Goal: Obtain resource: Obtain resource

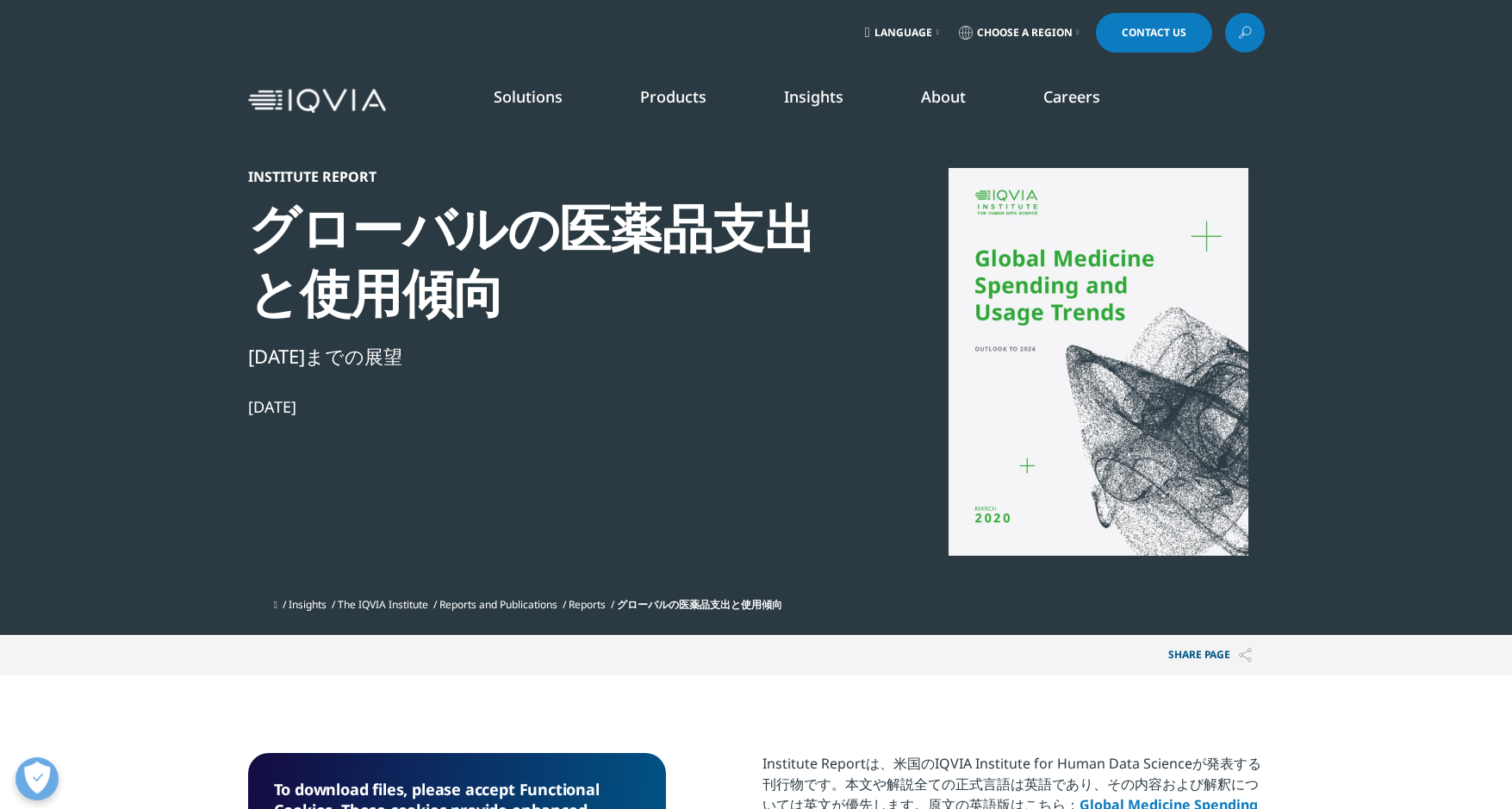
click at [815, 98] on link "Insights" at bounding box center [814, 97] width 60 height 20
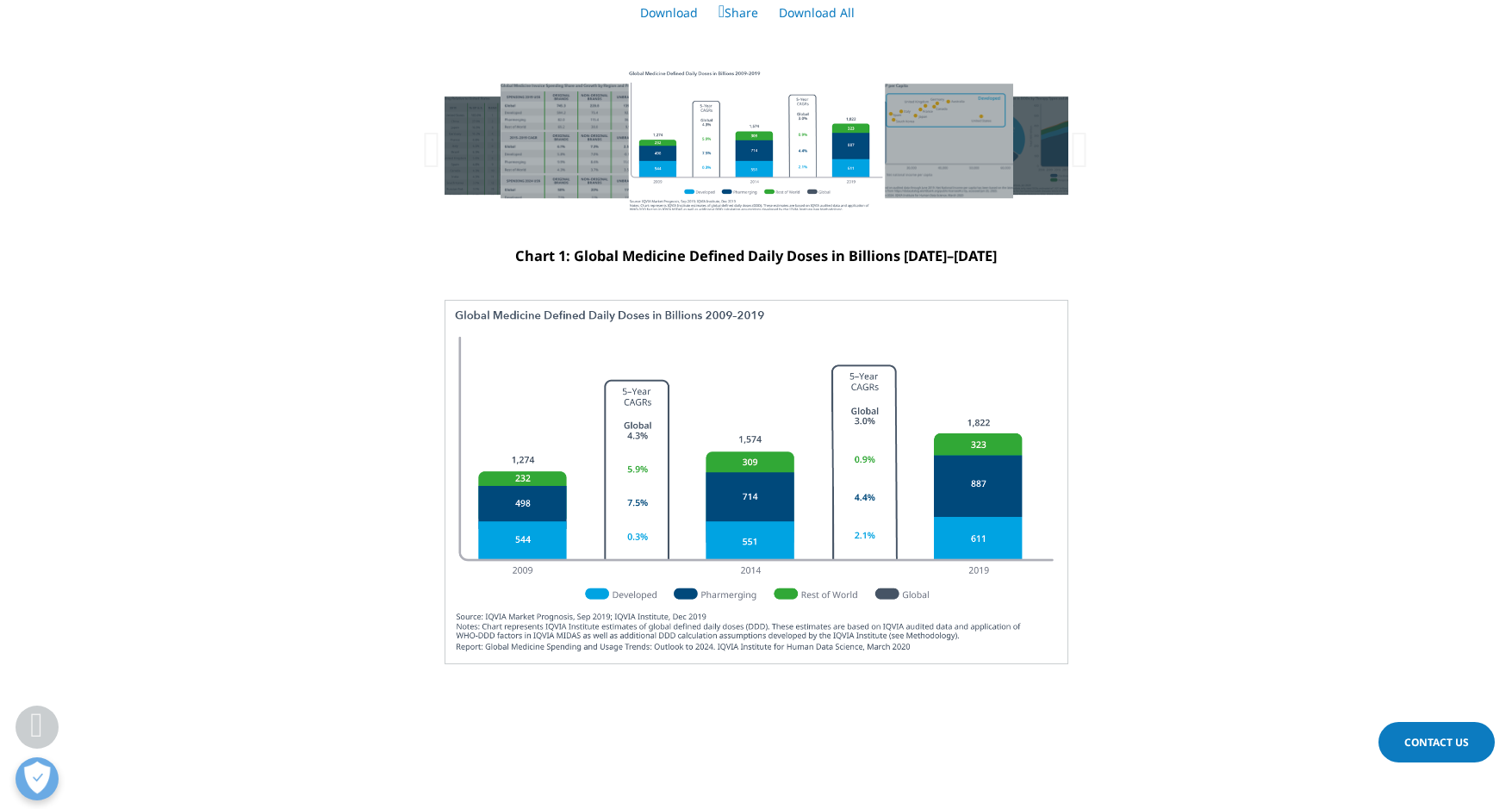
scroll to position [4394, 0]
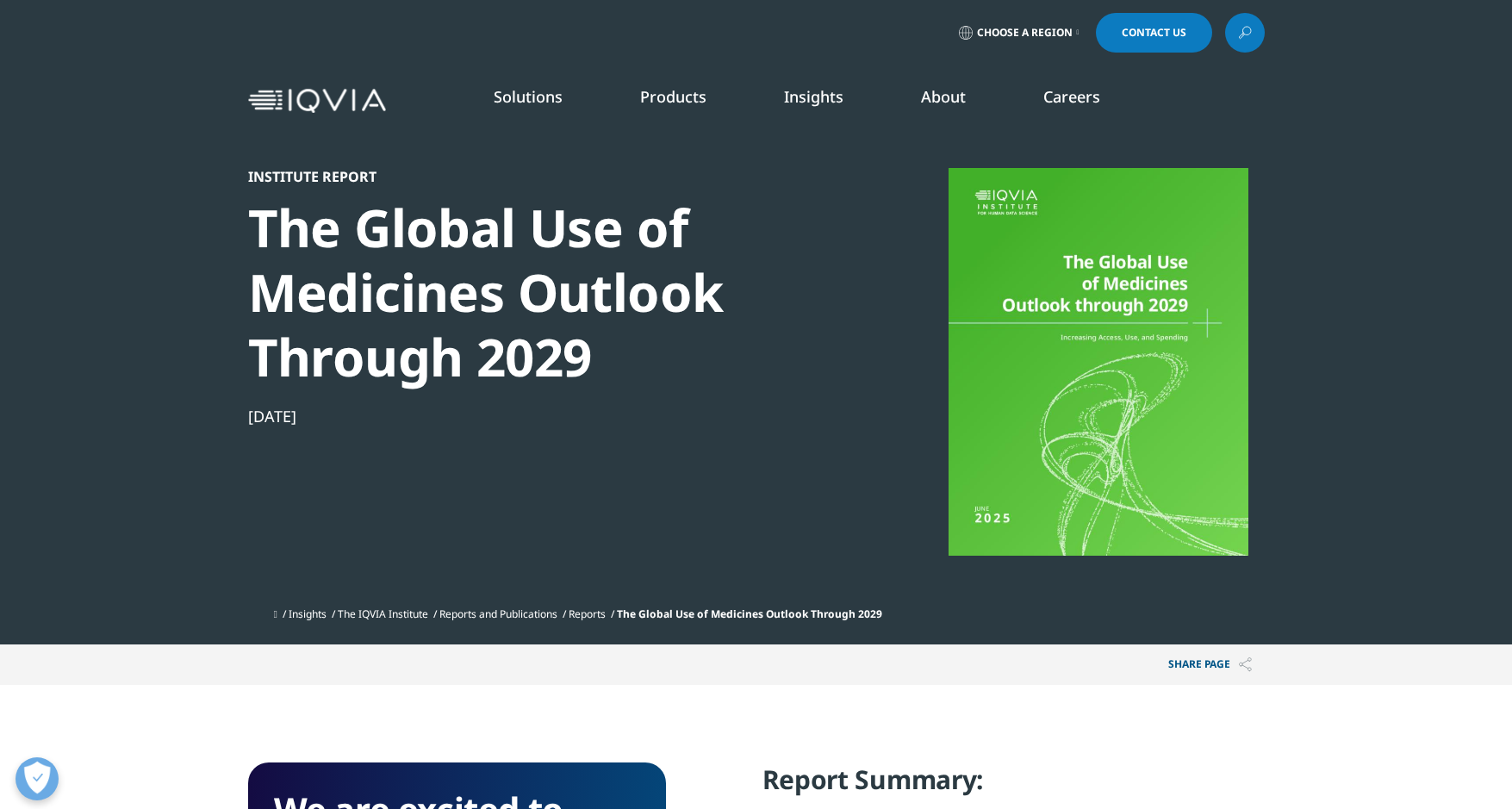
click at [363, 92] on img at bounding box center [317, 100] width 138 height 25
click at [369, 99] on img at bounding box center [317, 100] width 138 height 25
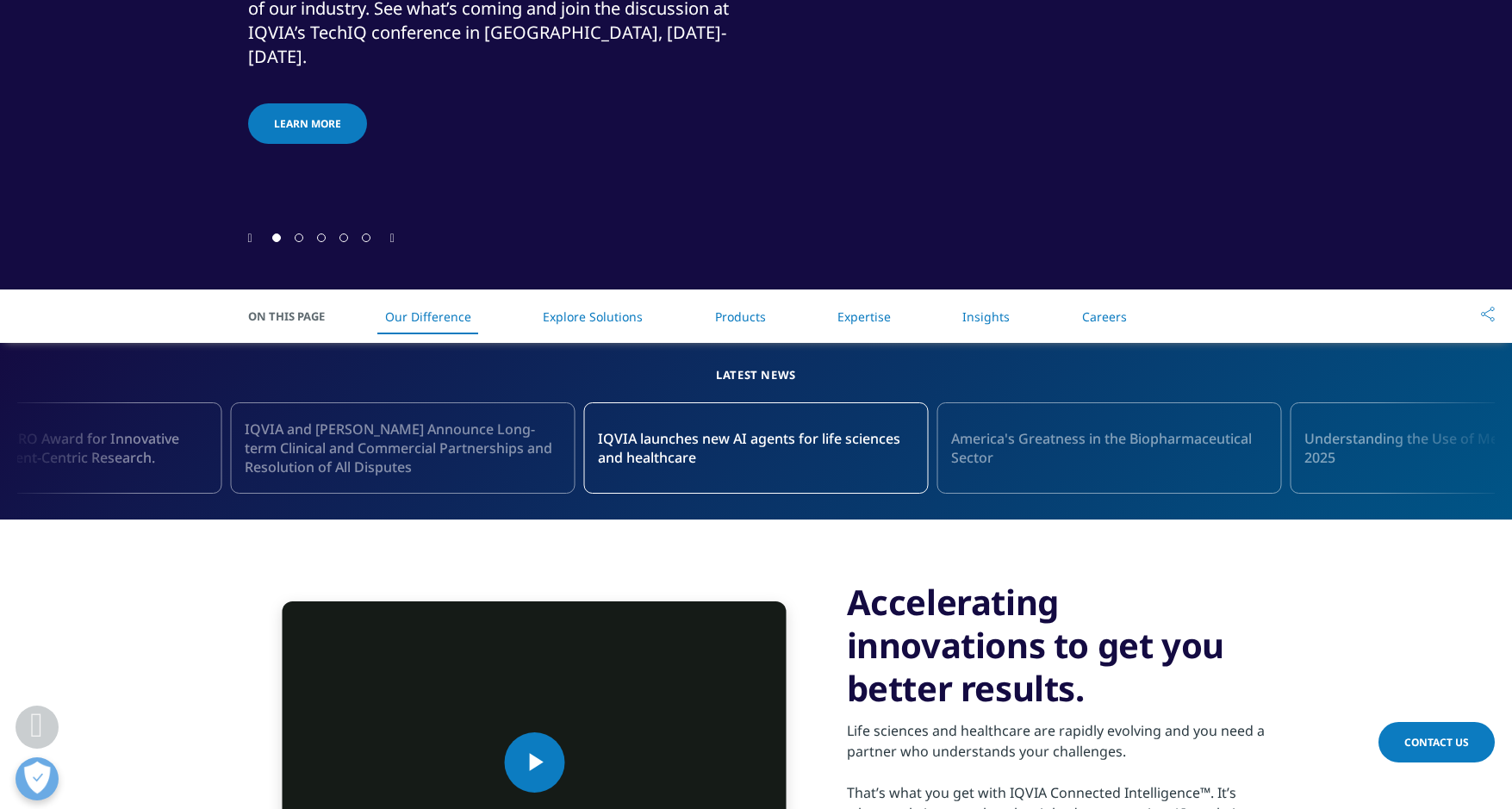
scroll to position [517, 0]
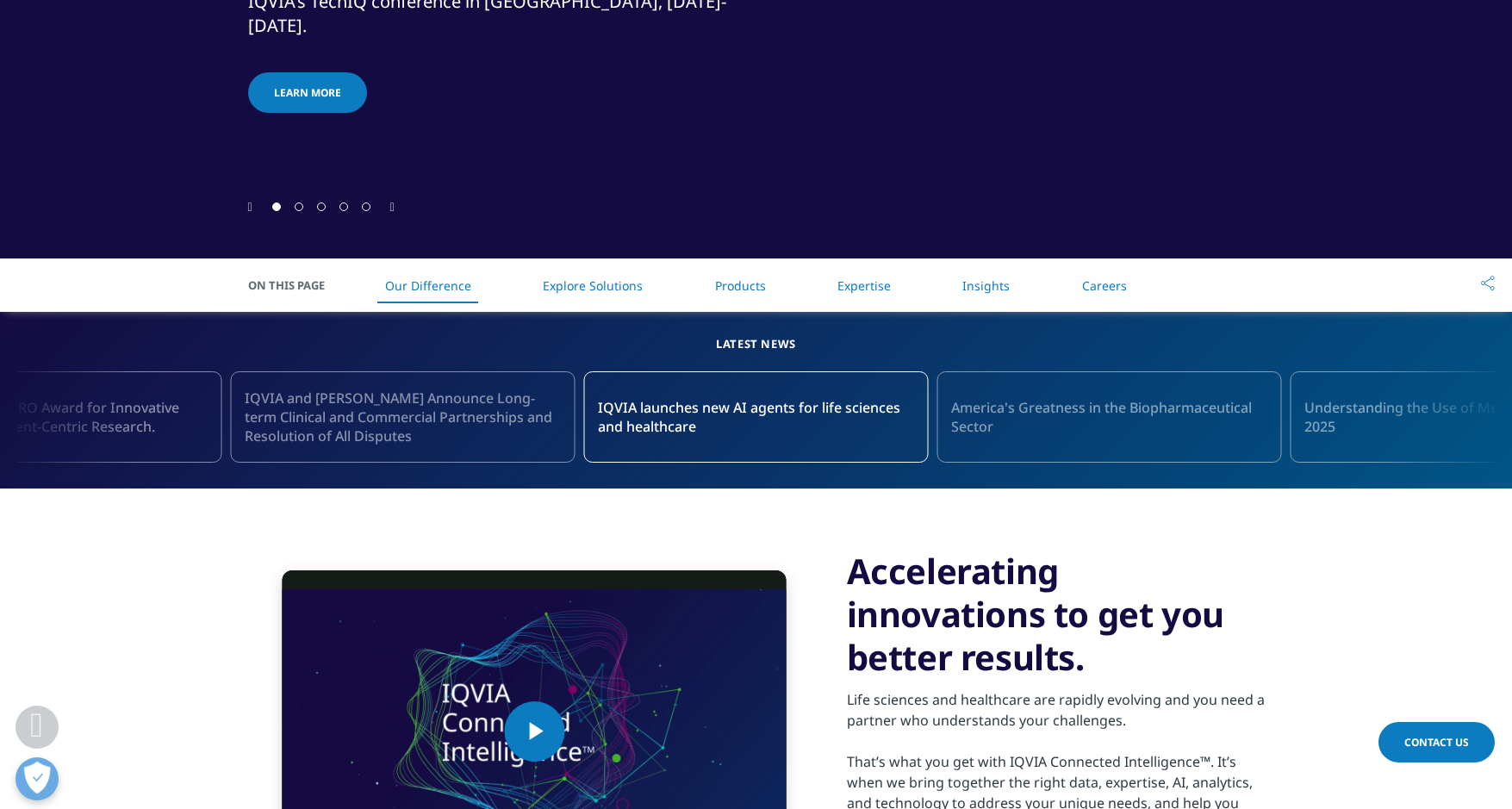
click at [975, 290] on link "Insights" at bounding box center [986, 285] width 47 height 17
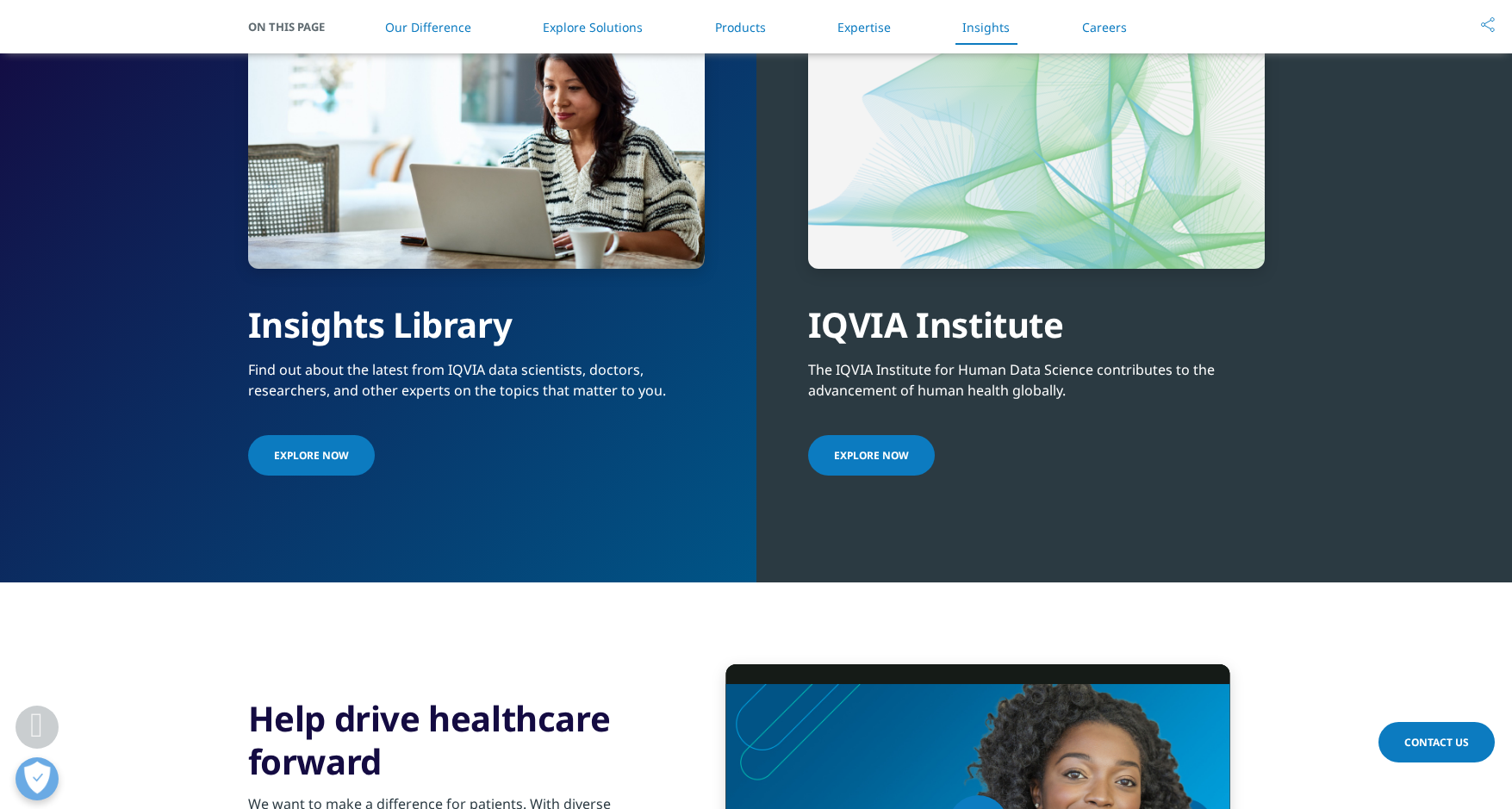
scroll to position [3849, 0]
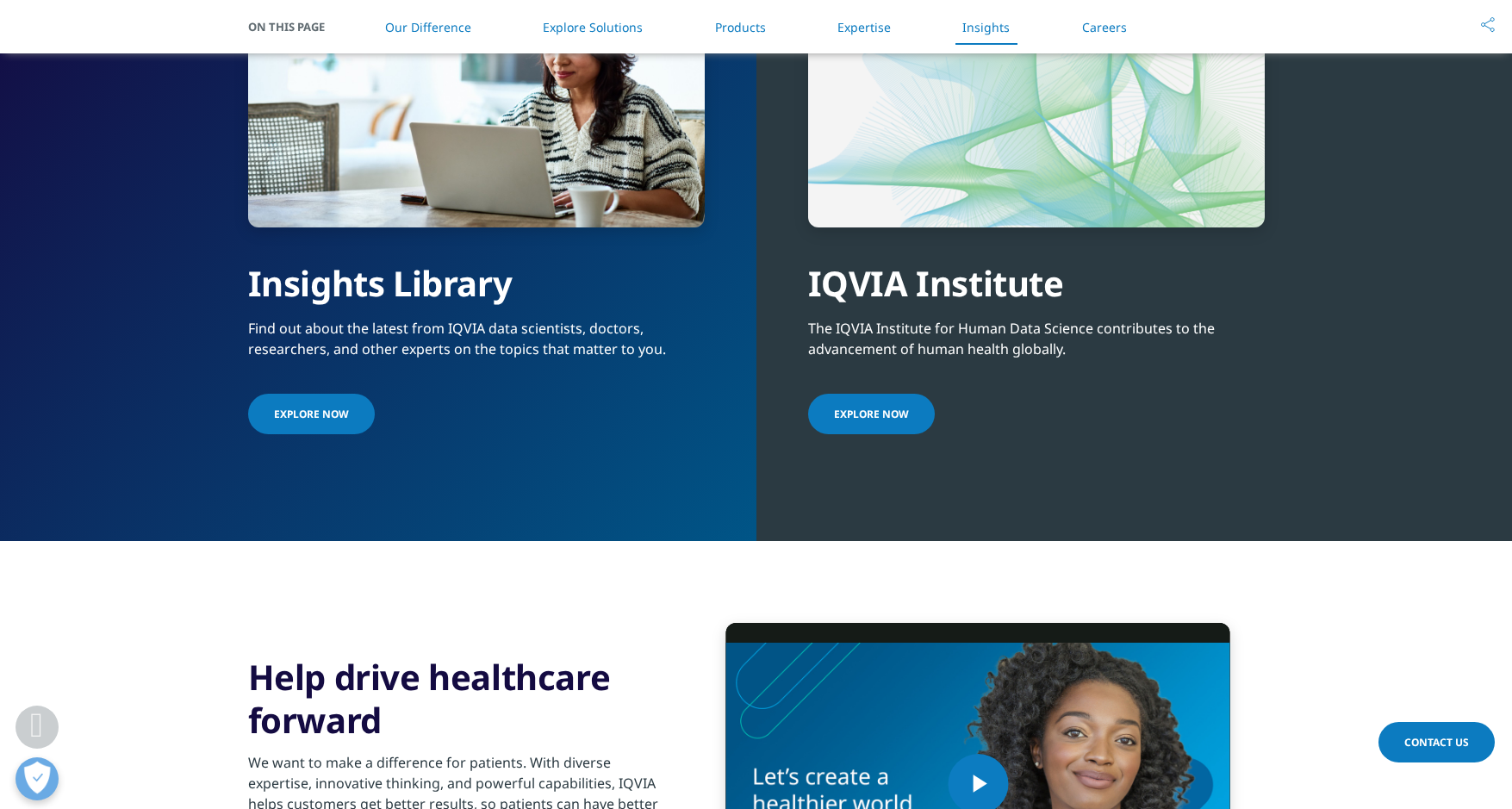
click at [365, 407] on link "Explore Now" at bounding box center [312, 414] width 126 height 41
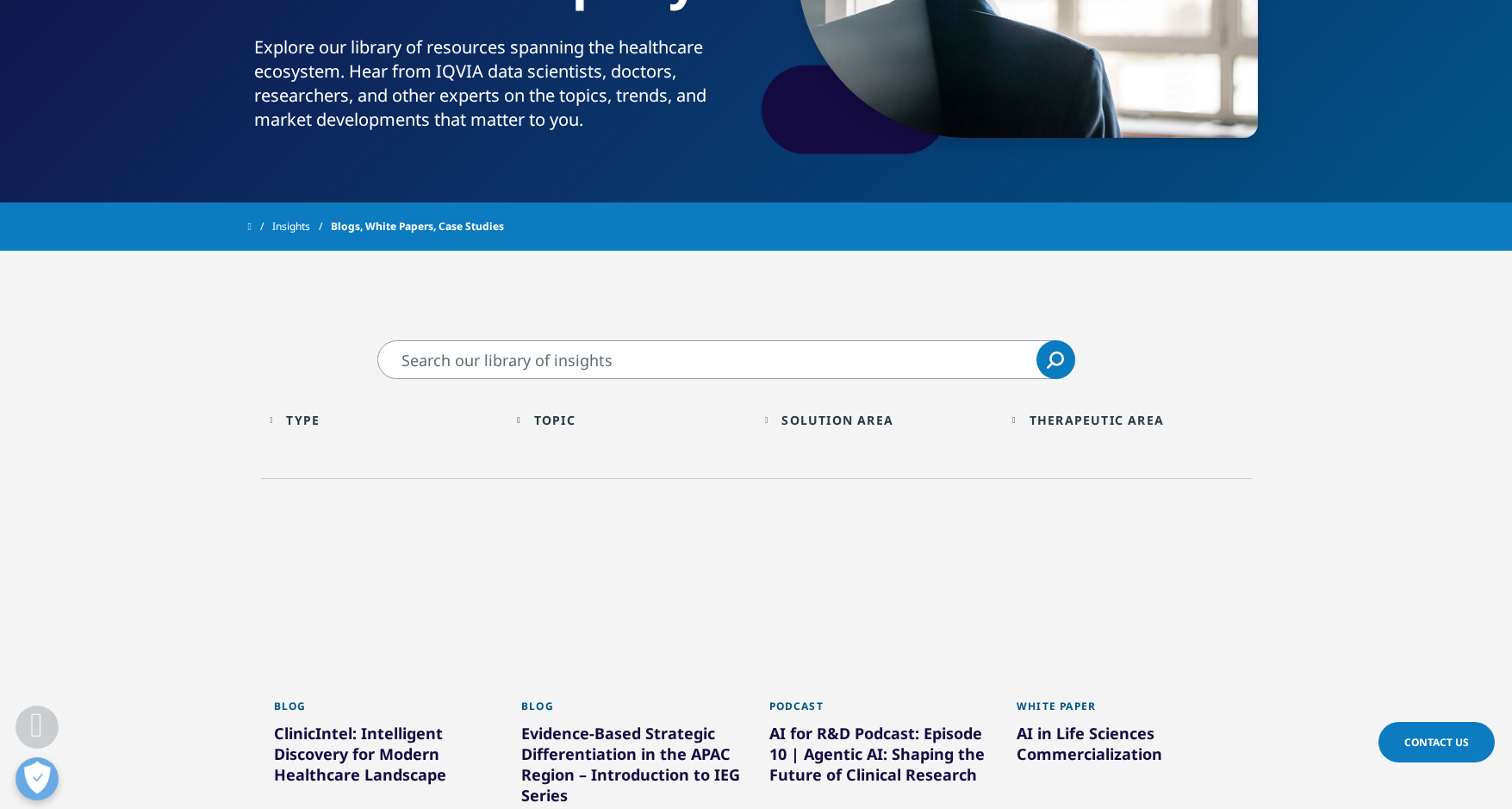
scroll to position [345, 0]
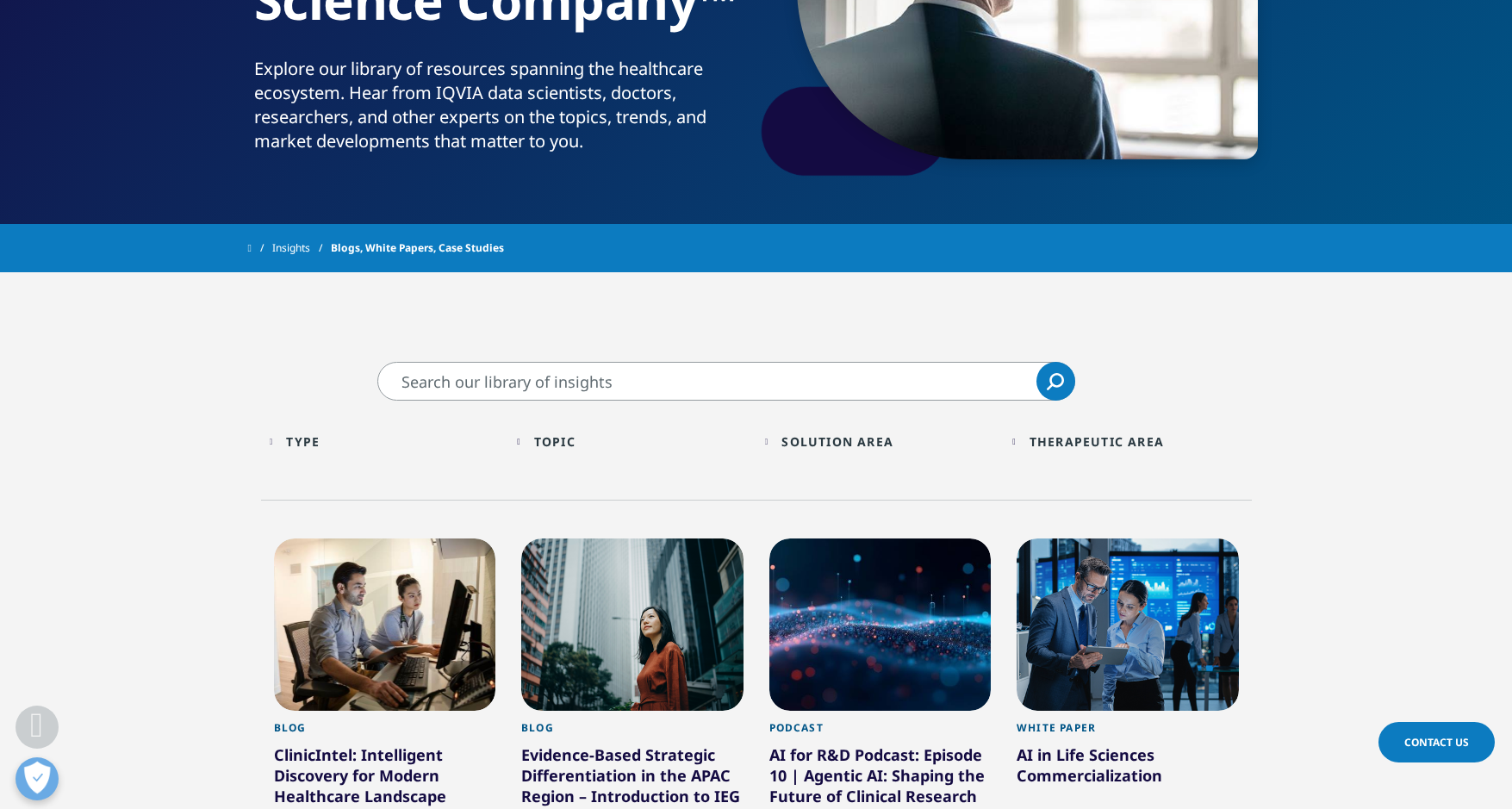
click at [312, 441] on div "Type" at bounding box center [303, 442] width 33 height 17
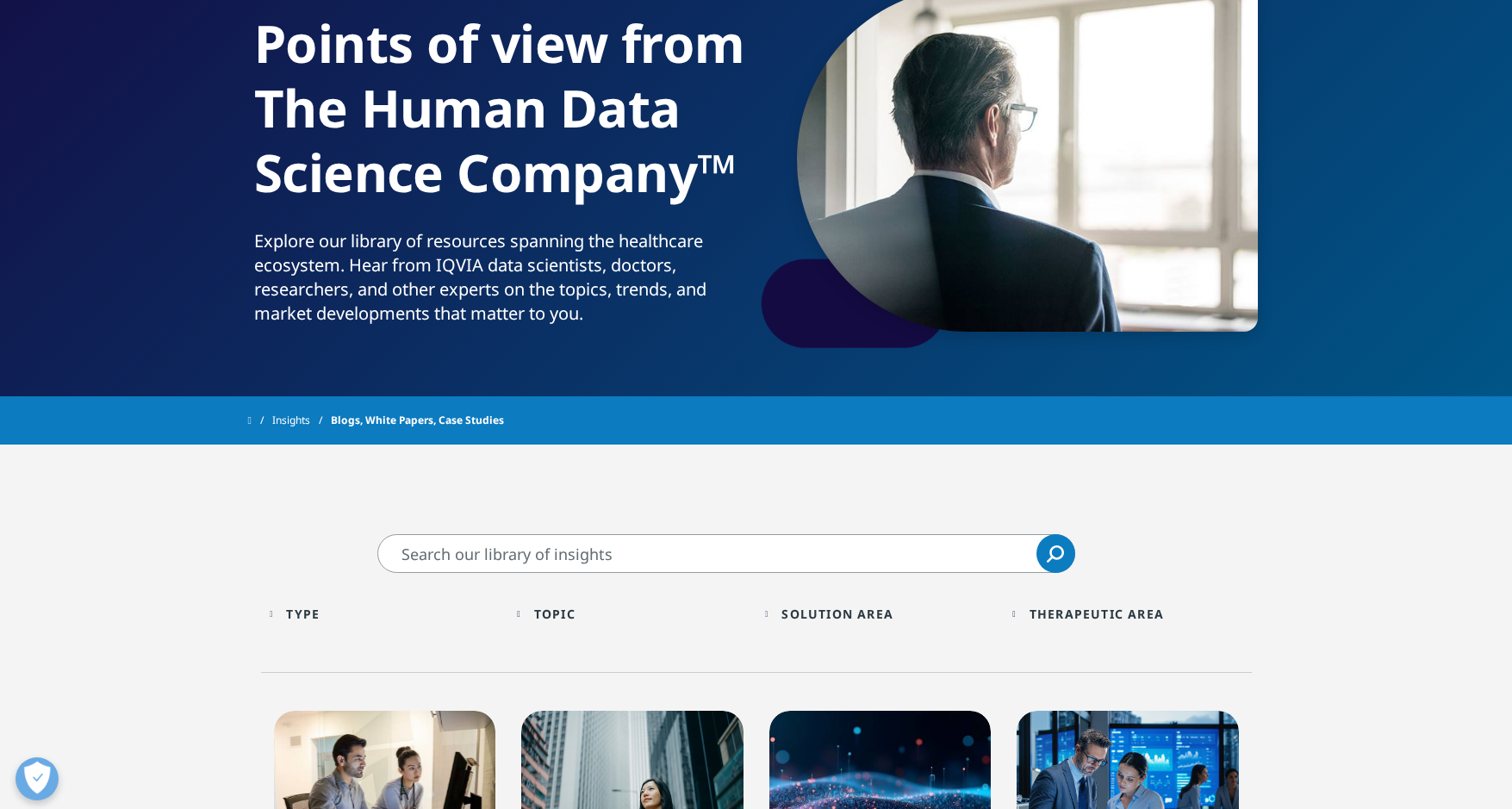
scroll to position [0, 0]
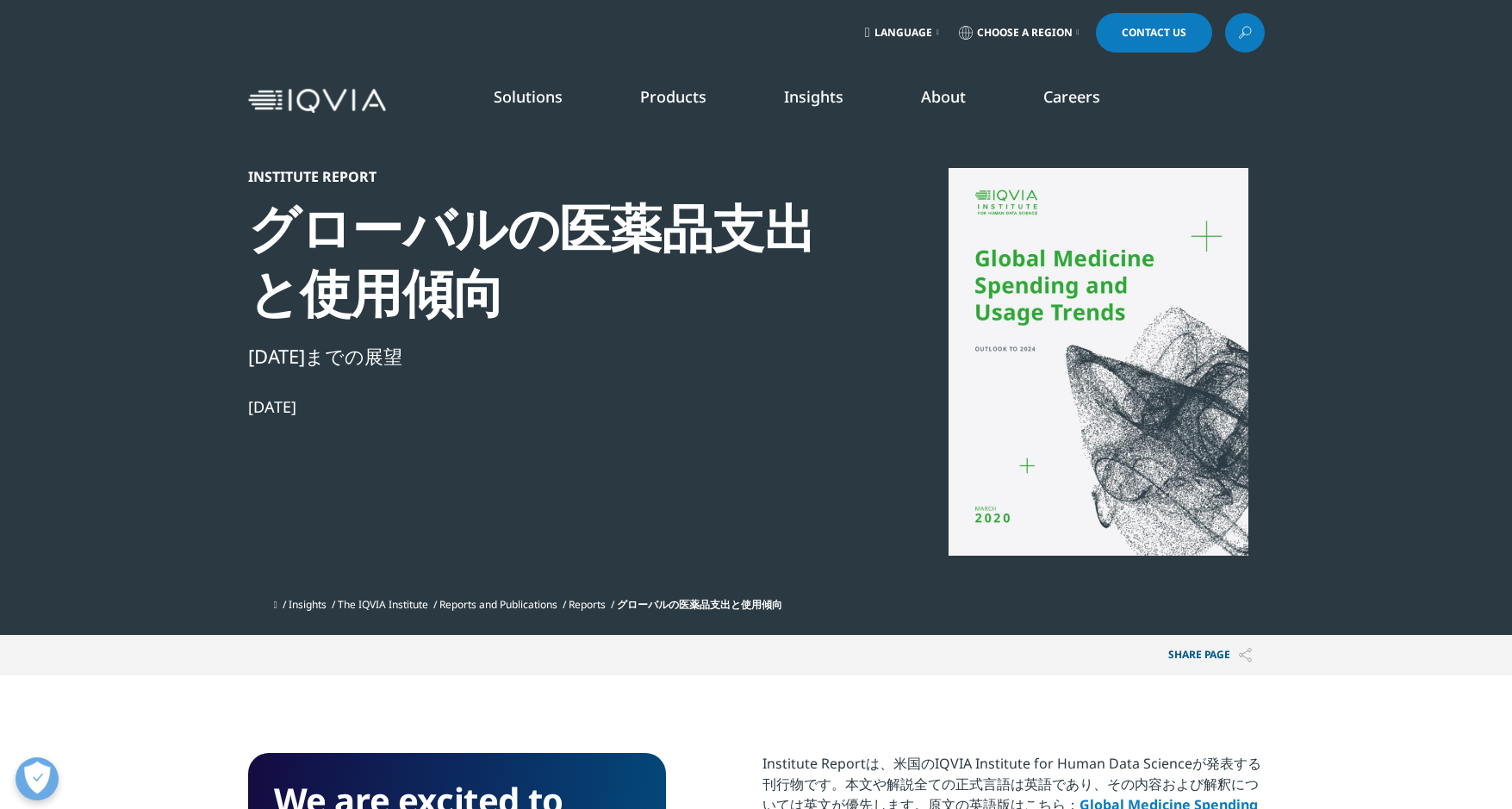
scroll to position [3515, 1016]
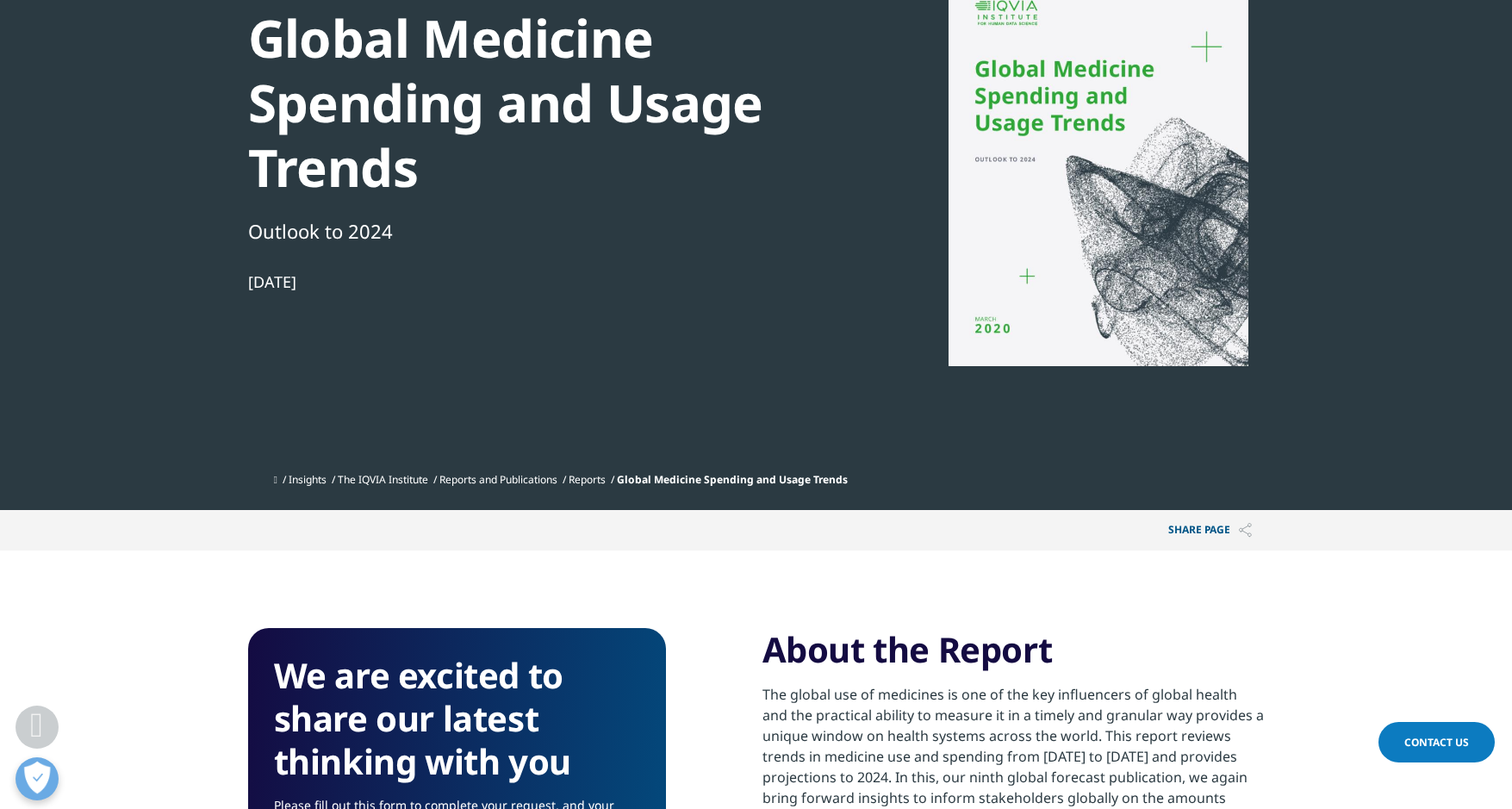
scroll to position [94, 0]
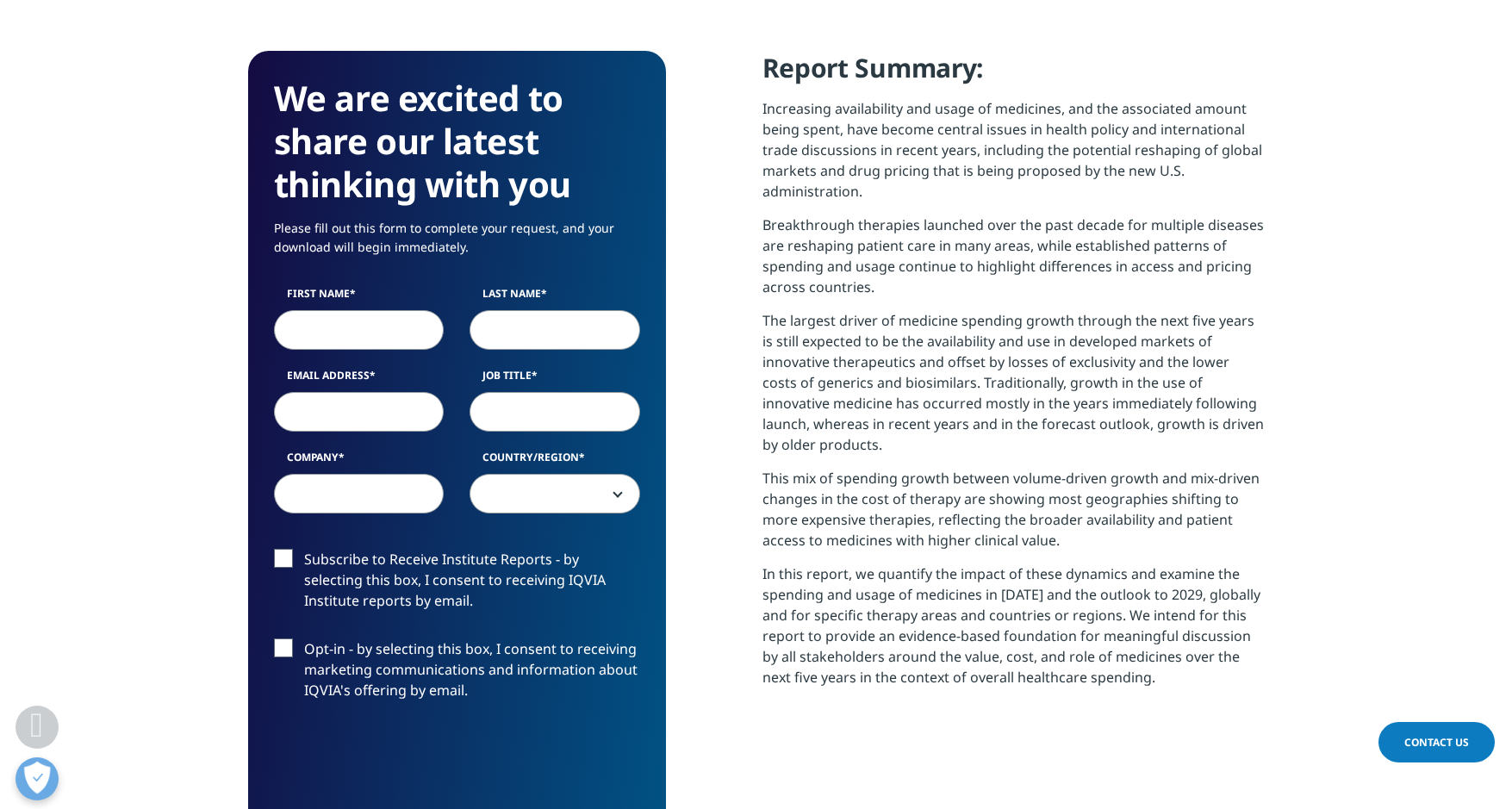
scroll to position [689, 0]
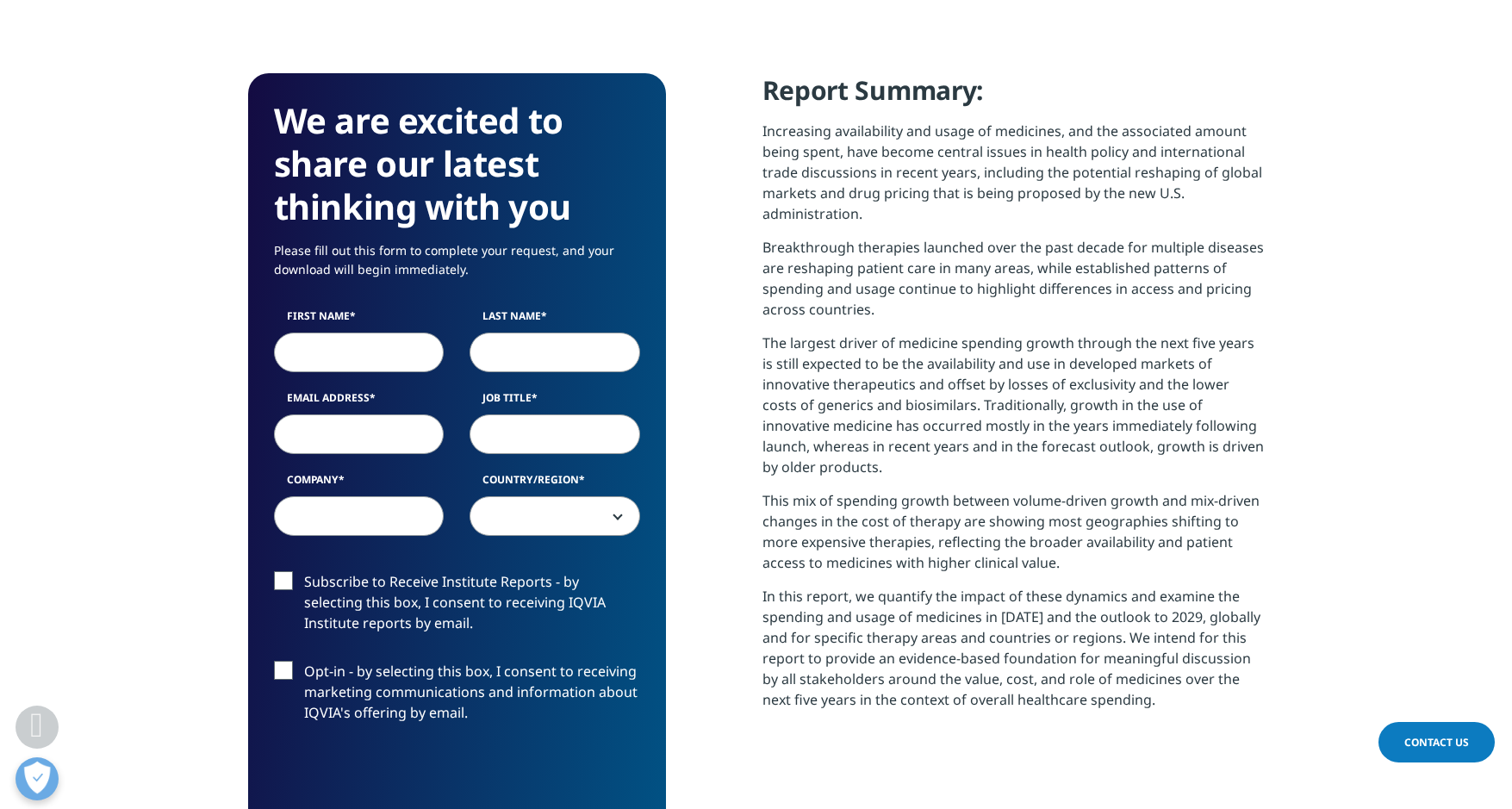
click at [351, 358] on input "First Name" at bounding box center [359, 352] width 170 height 40
type input "Fumihiko"
type input "Ito"
click at [376, 430] on input "Email Address" at bounding box center [359, 434] width 170 height 40
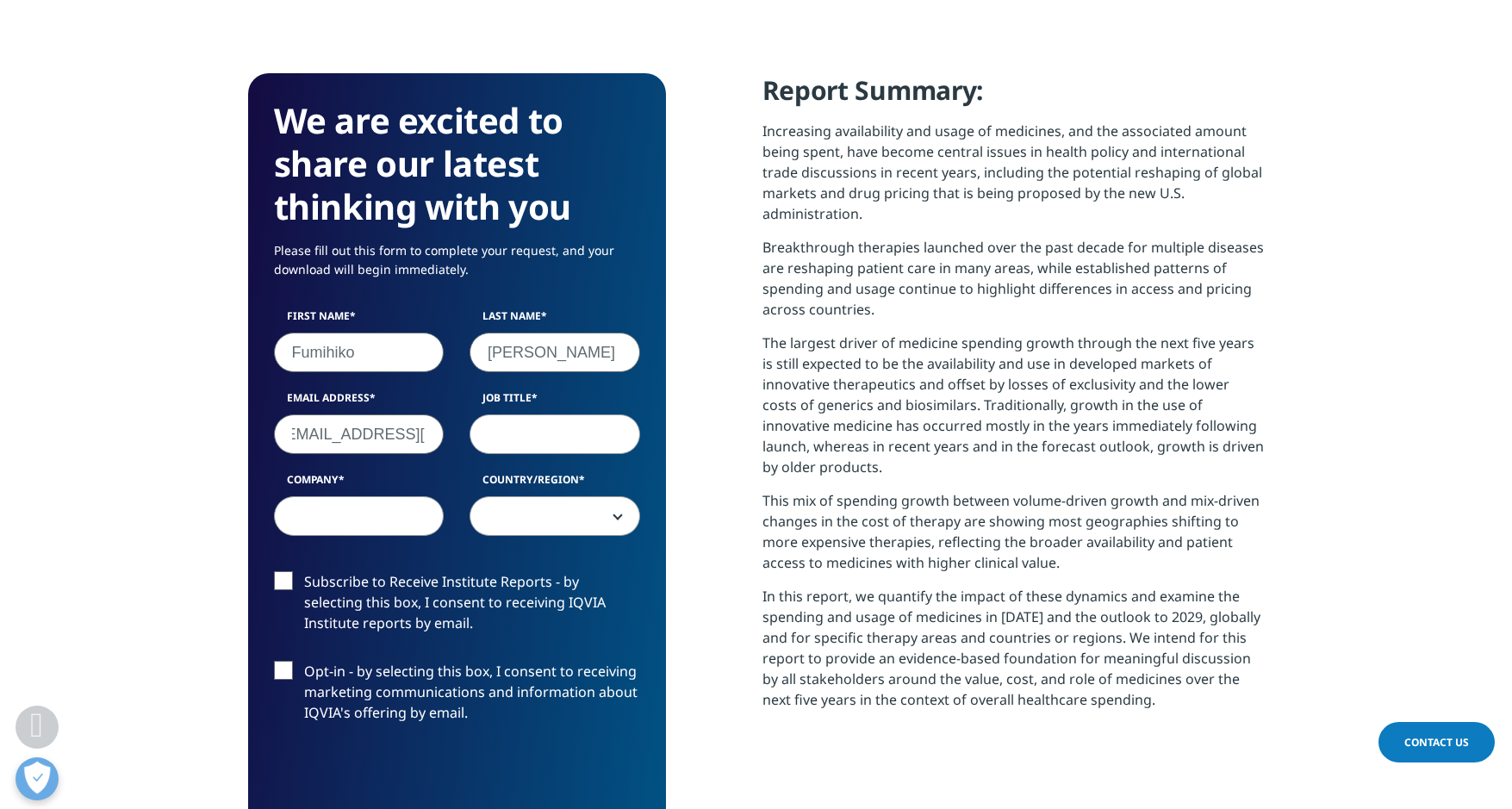
click at [300, 432] on input "f-ito@shimadzu.co.jp" at bounding box center [359, 434] width 170 height 40
drag, startPoint x: 303, startPoint y: 434, endPoint x: 215, endPoint y: 430, distance: 88.1
click at [215, 430] on section "We are excited to share our latest thinking with you Please fill out this form …" at bounding box center [756, 549] width 1512 height 1107
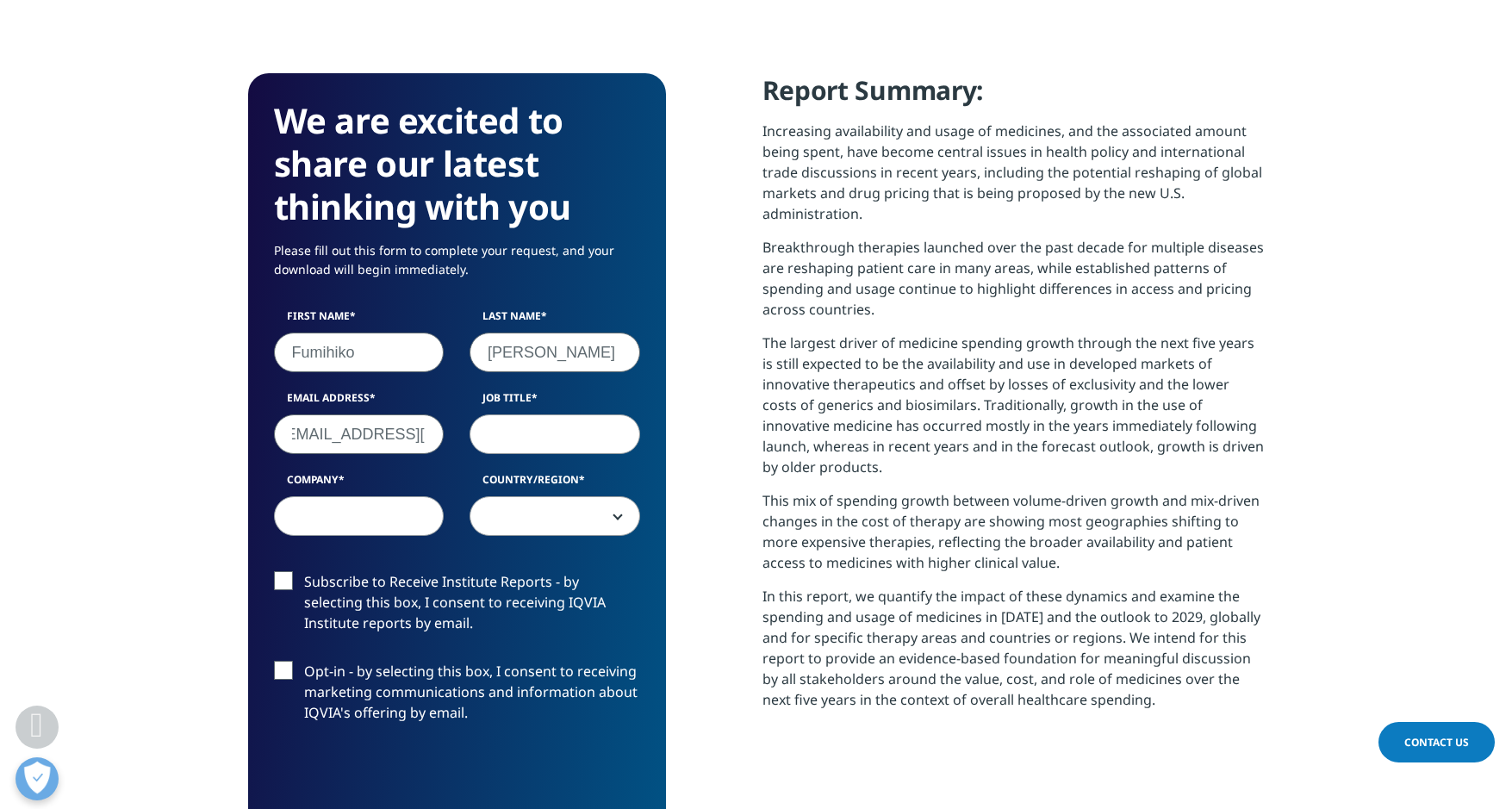
drag, startPoint x: 419, startPoint y: 438, endPoint x: 469, endPoint y: 438, distance: 50.0
click at [469, 438] on div "First Name Fumihiko Last Name Ito Email Address f-ito@shimadzu.co.jp Job Title …" at bounding box center [458, 431] width 392 height 245
type input "f-ito@shimadzu.co.jp"
click at [536, 438] on input "Job Title" at bounding box center [554, 434] width 170 height 40
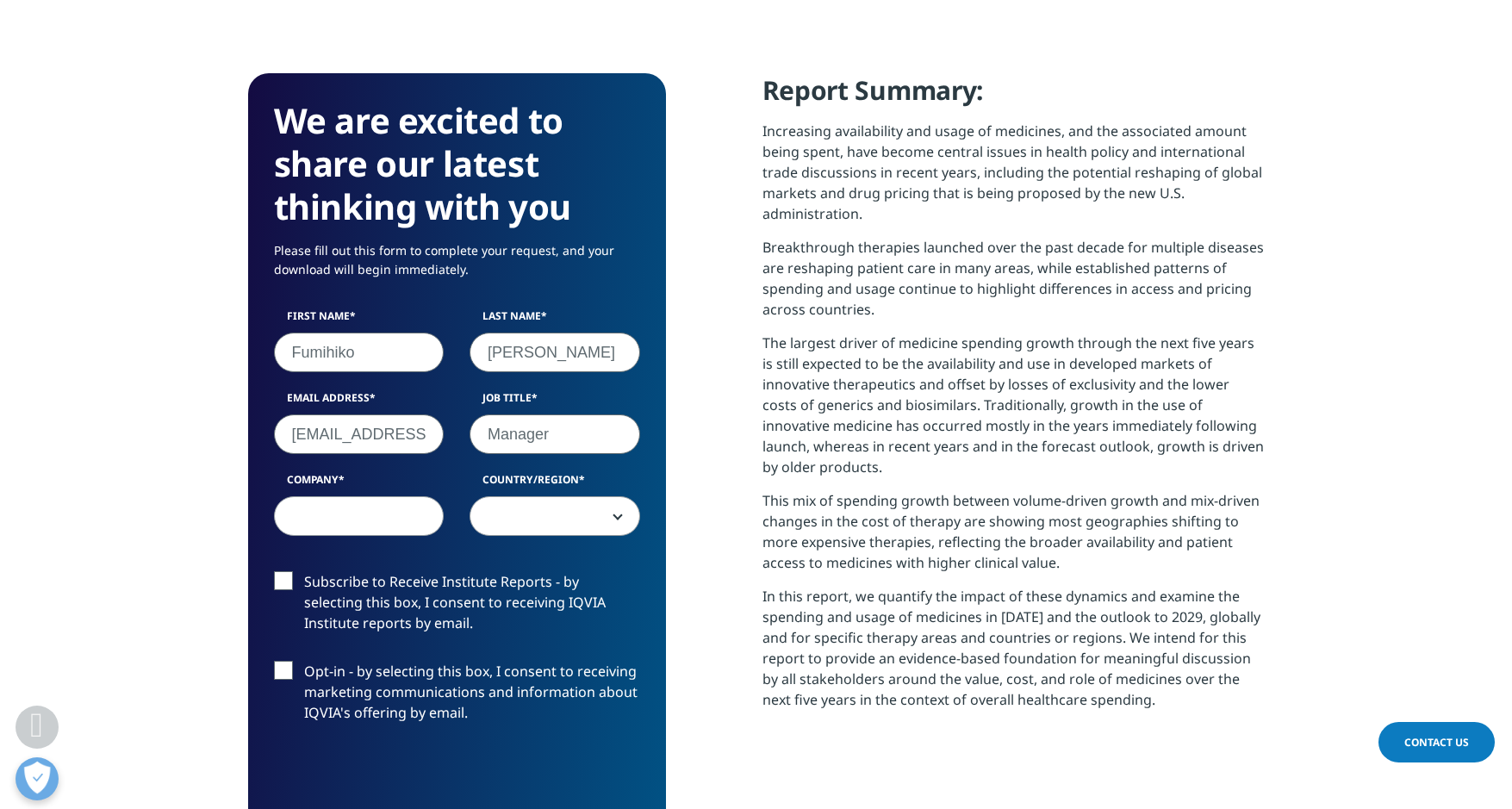
type input "Manager"
click at [387, 508] on input "Company" at bounding box center [359, 516] width 170 height 40
type input "Shimadzu Corporation"
click at [513, 525] on span at bounding box center [555, 517] width 169 height 40
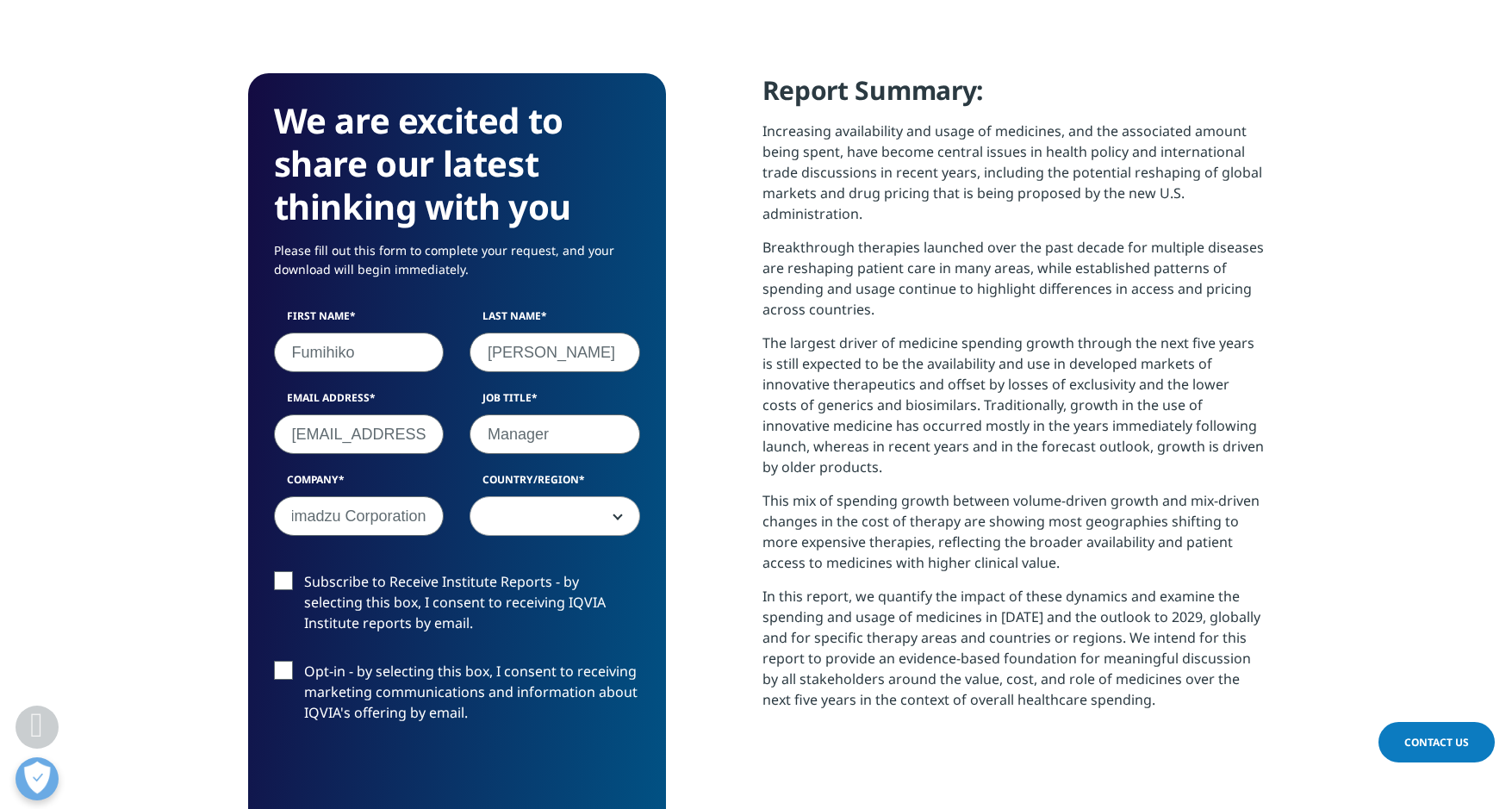
scroll to position [0, 0]
click at [571, 515] on span at bounding box center [555, 517] width 169 height 40
click at [570, 514] on span at bounding box center [555, 517] width 169 height 40
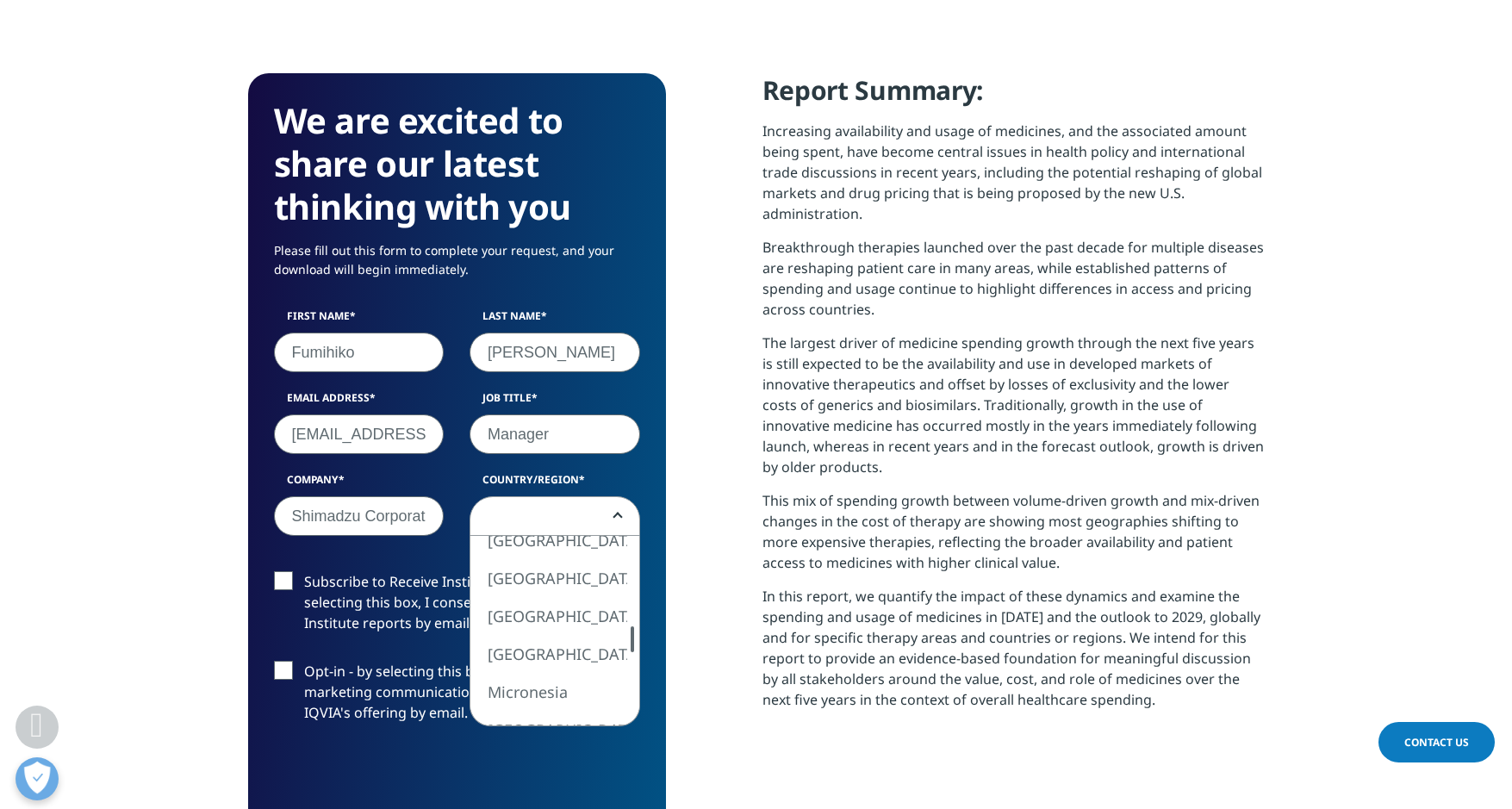
click at [618, 638] on div "United States Canada United Kingdom Afghanistan Albania Algeria American Samoa …" at bounding box center [555, 630] width 169 height 190
select select "[GEOGRAPHIC_DATA]"
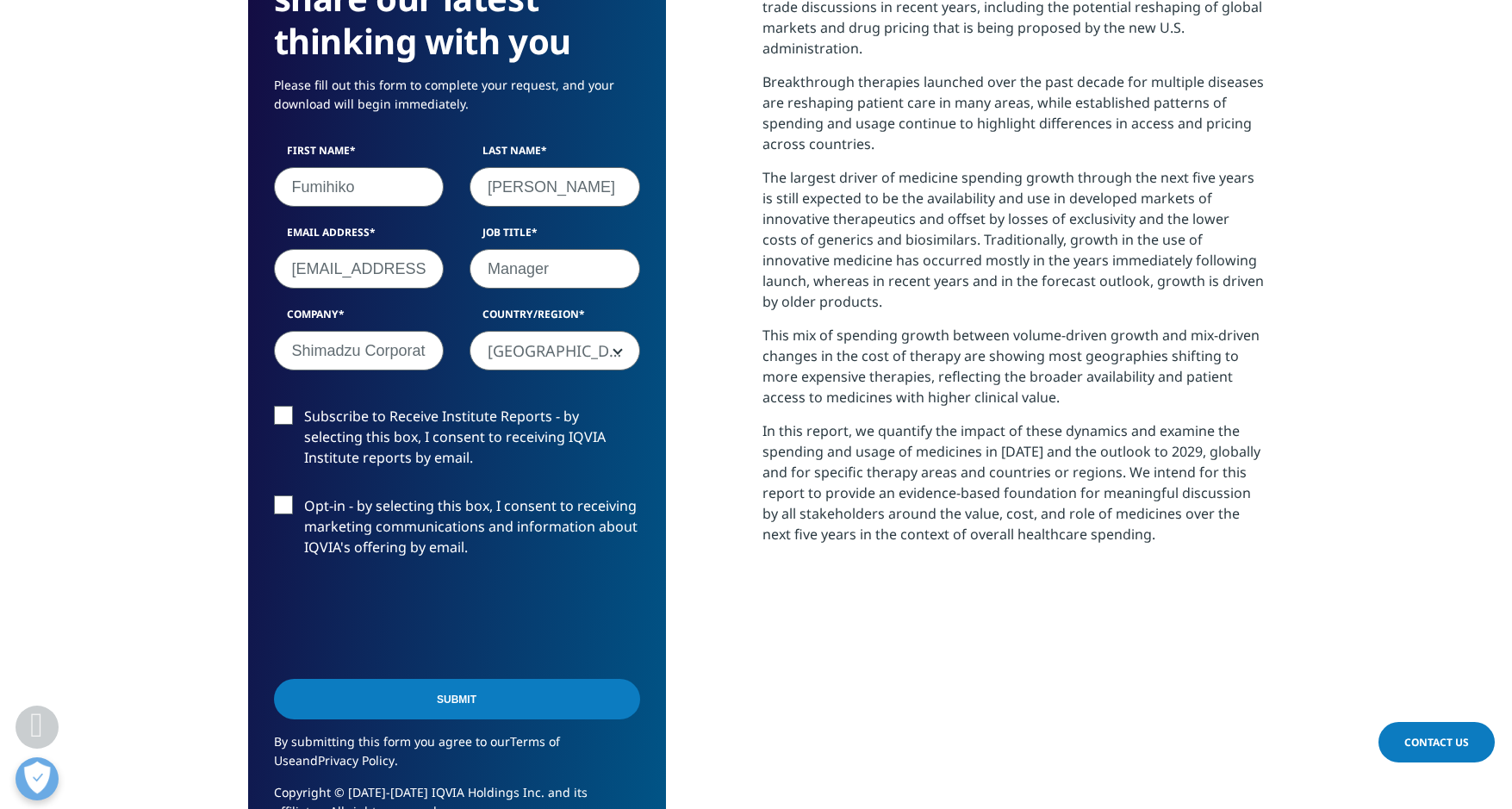
scroll to position [861, 0]
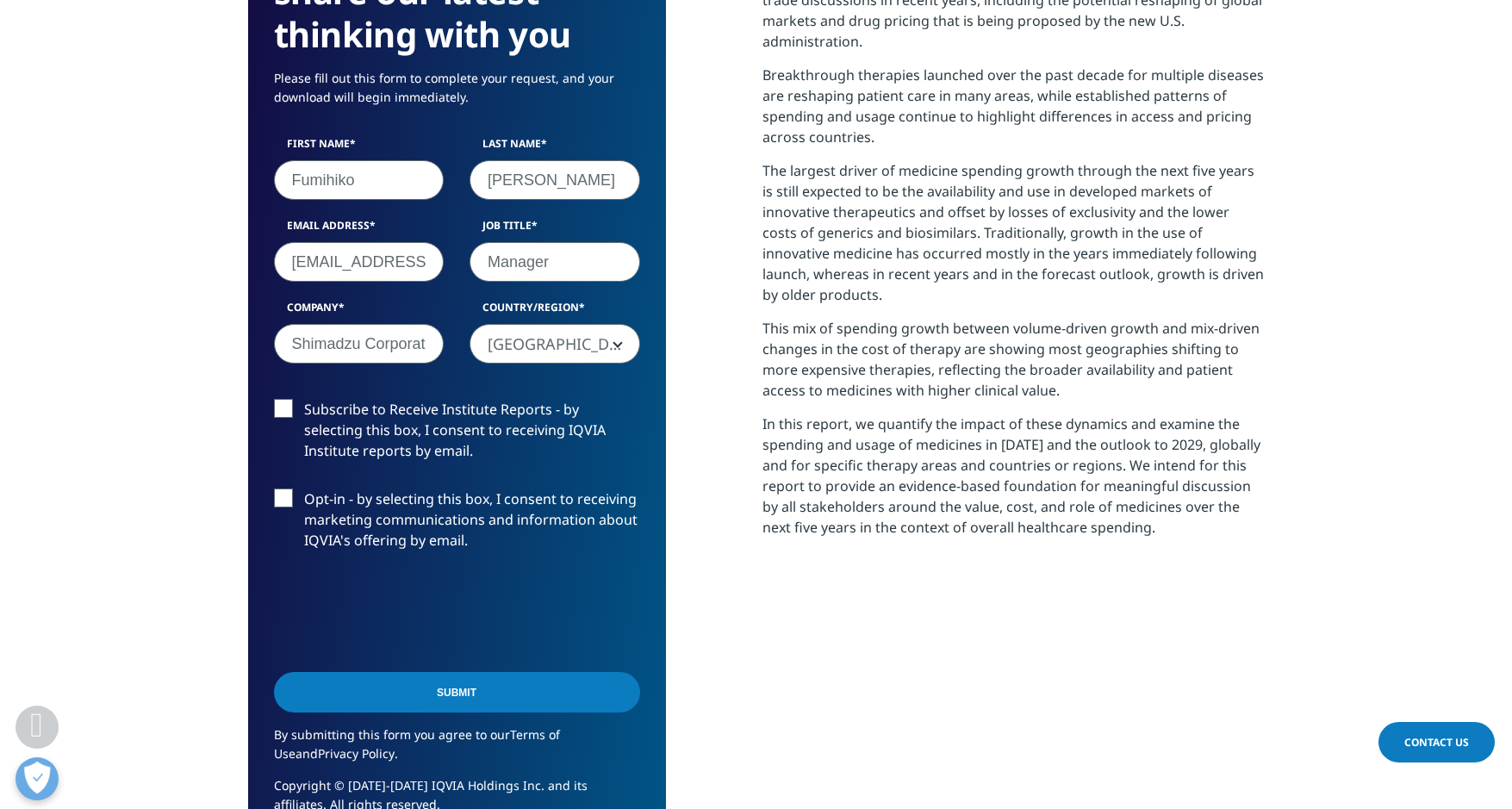
click at [376, 710] on input "Submit" at bounding box center [458, 693] width 366 height 41
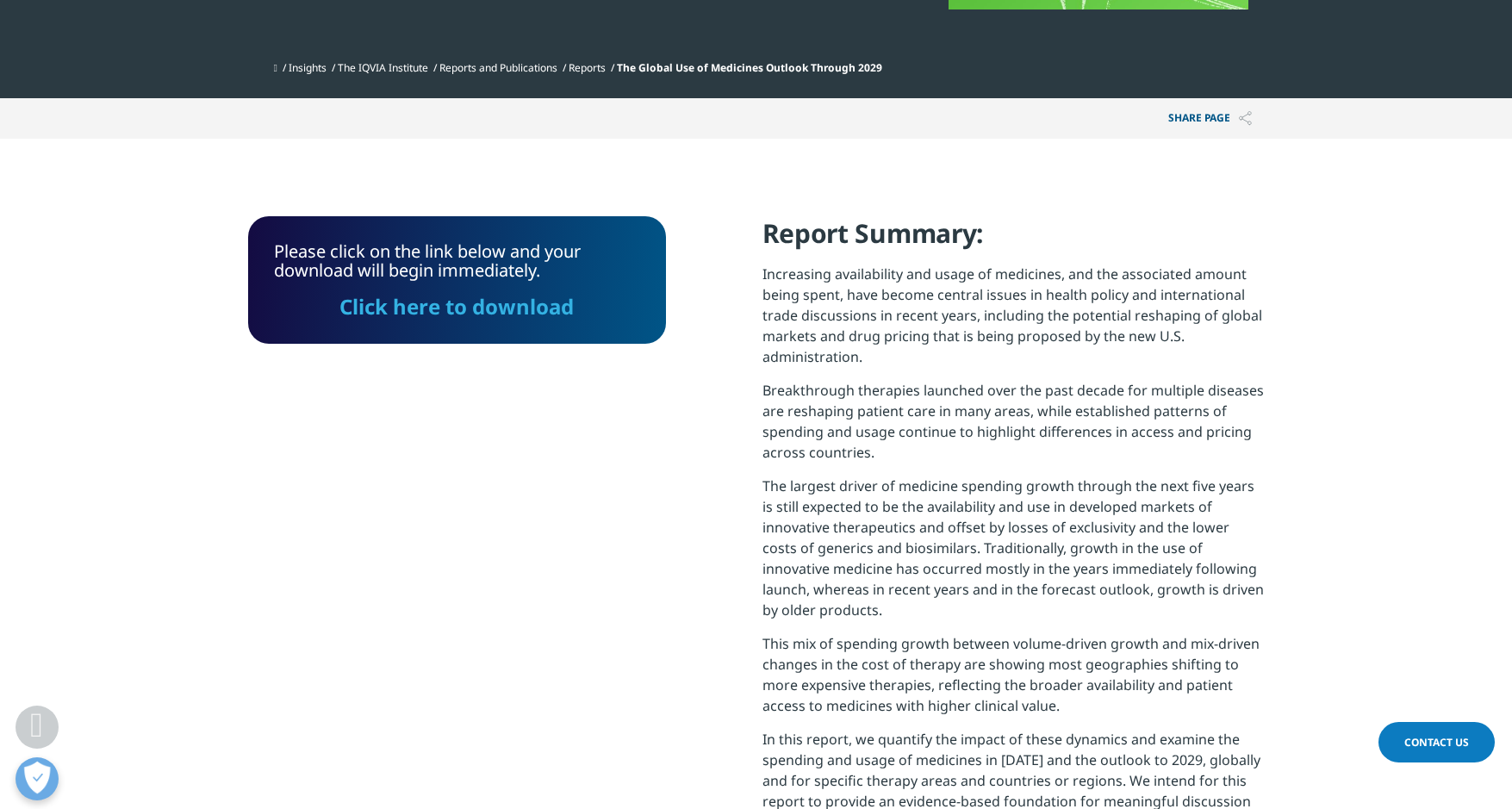
scroll to position [530, 0]
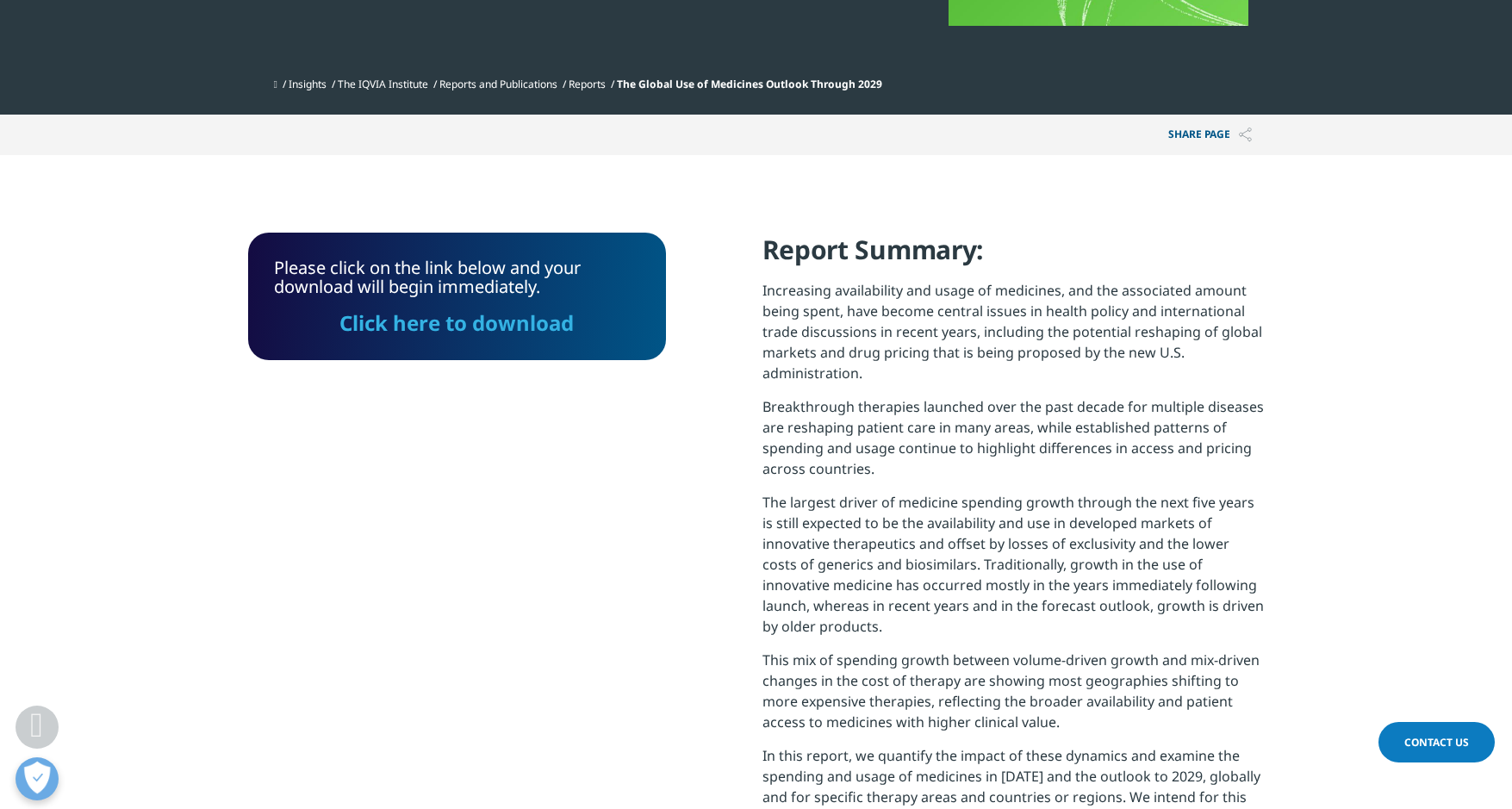
drag, startPoint x: 529, startPoint y: 332, endPoint x: 781, endPoint y: 492, distance: 298.5
click at [529, 332] on link "Click here to download" at bounding box center [457, 323] width 234 height 29
click at [494, 76] on link "Reports and Publications" at bounding box center [497, 84] width 118 height 15
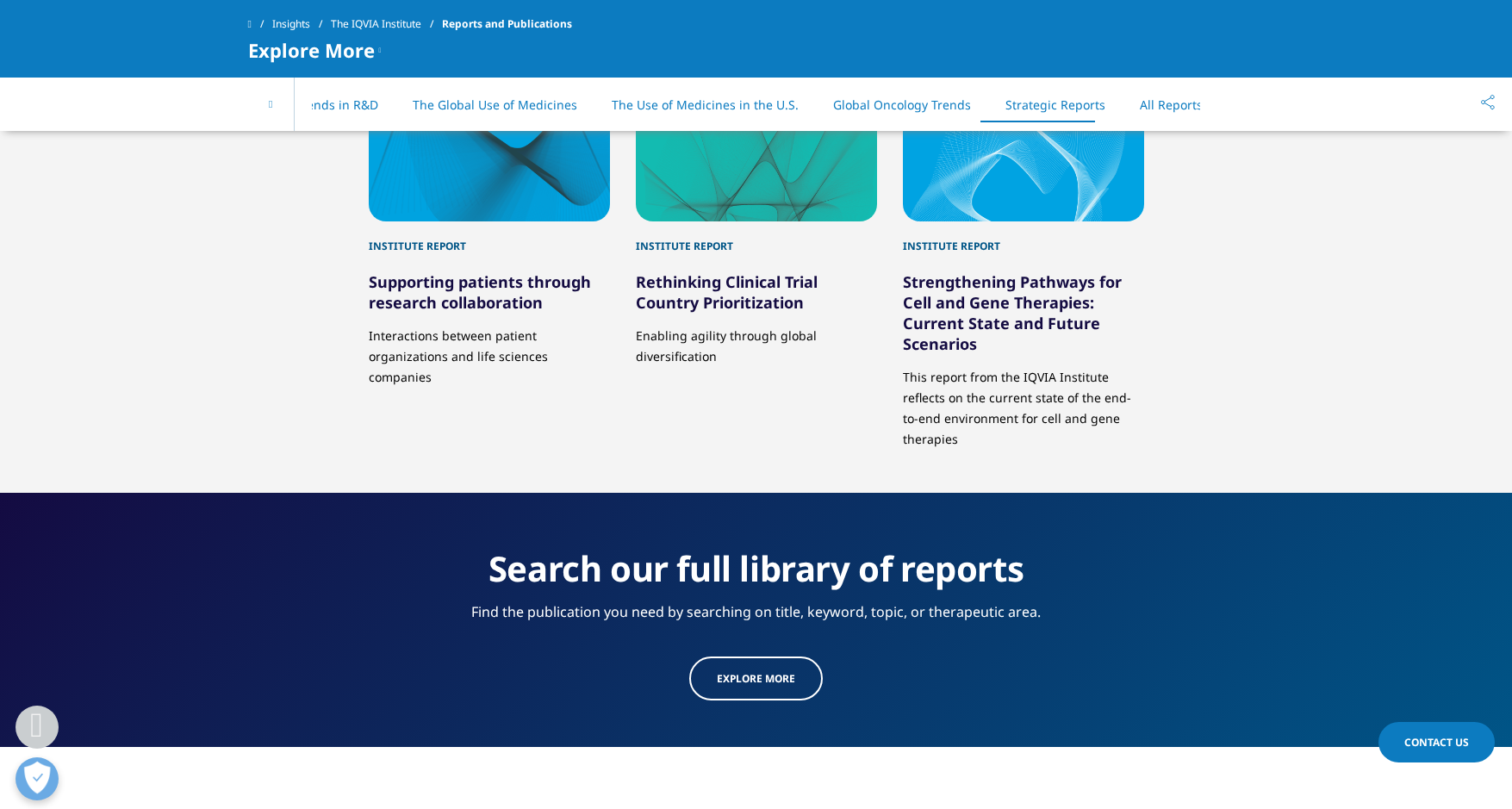
scroll to position [8526, 0]
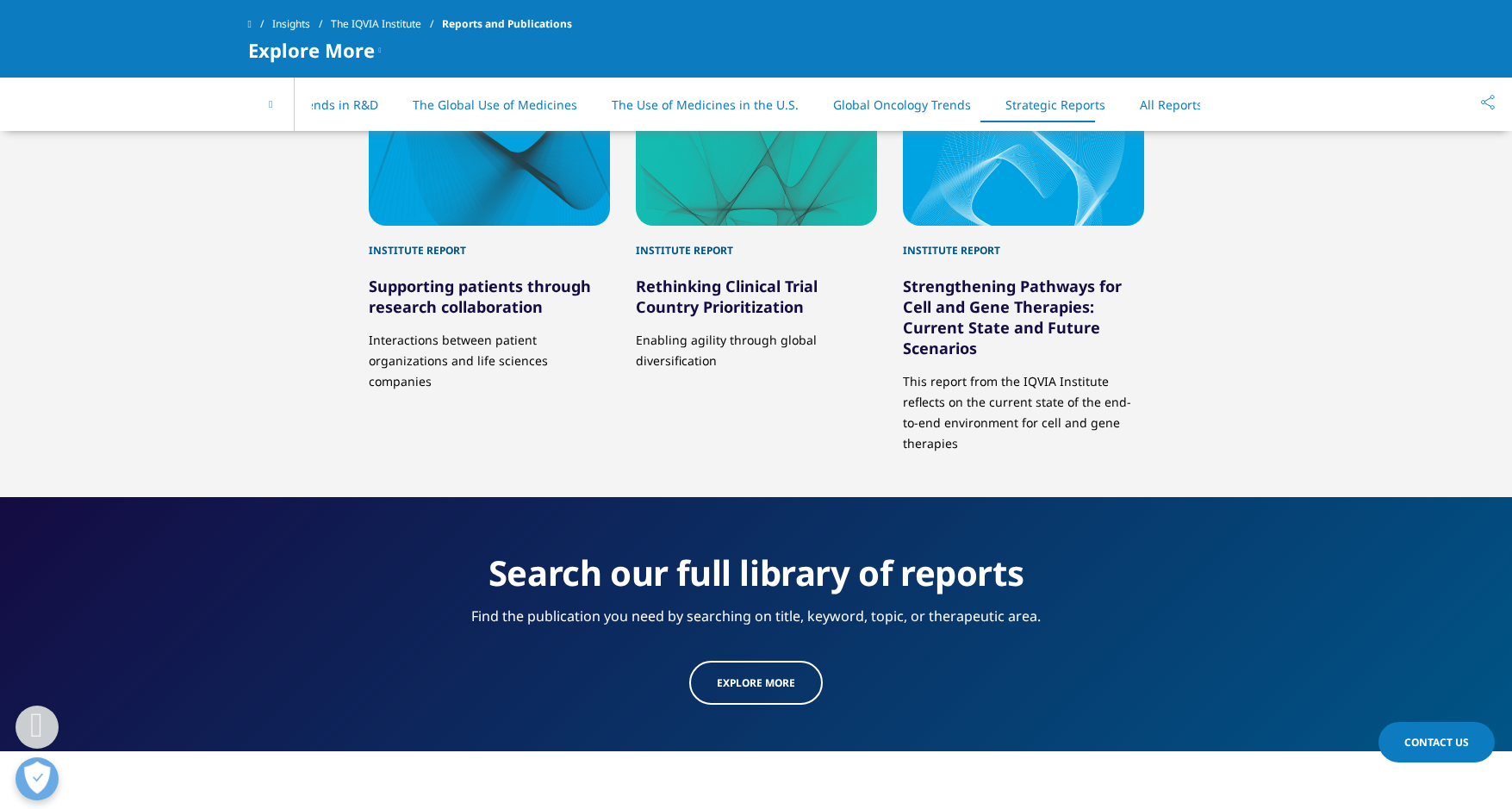
click at [793, 668] on link "Explore more" at bounding box center [756, 683] width 134 height 44
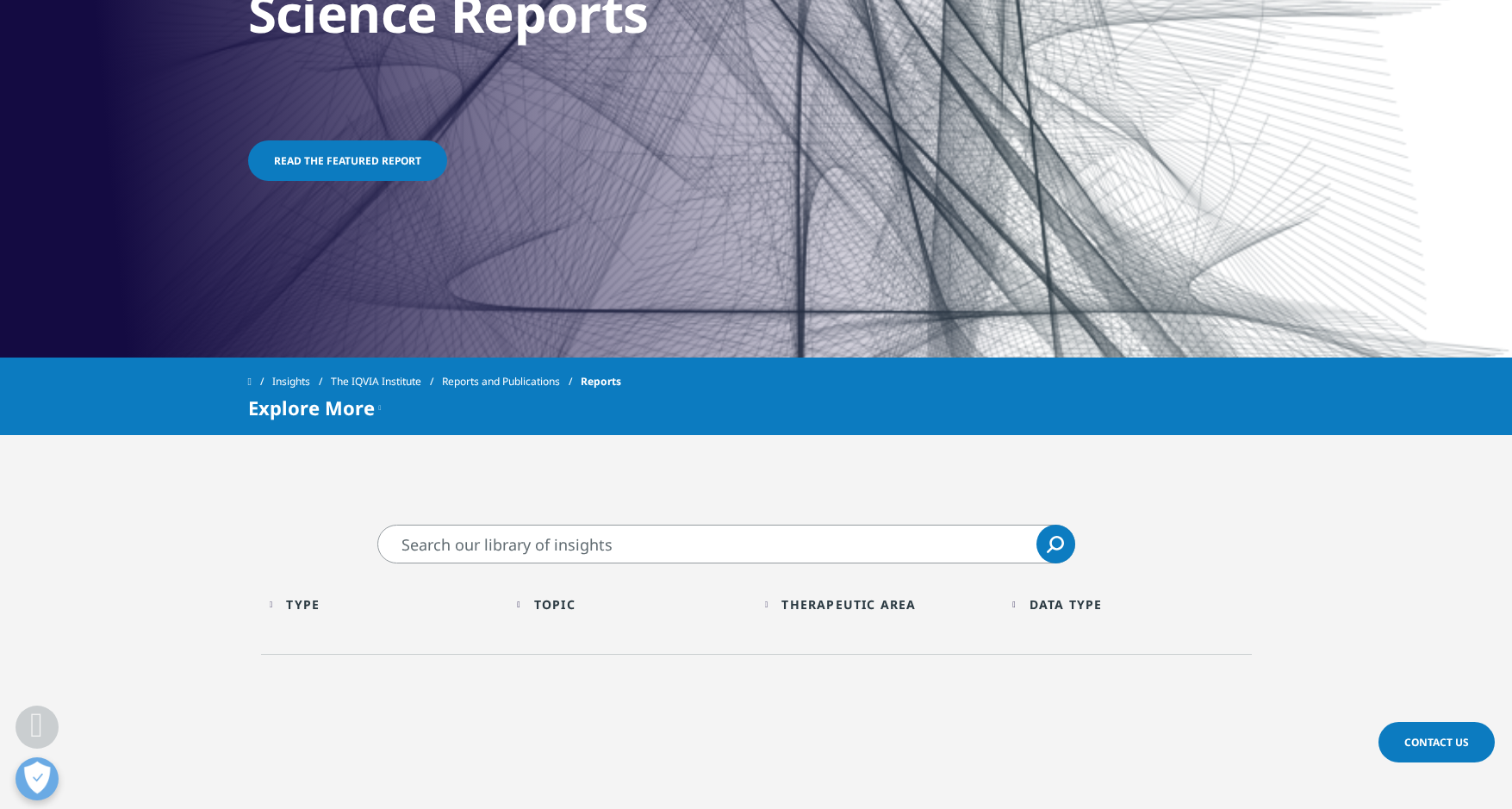
scroll to position [431, 0]
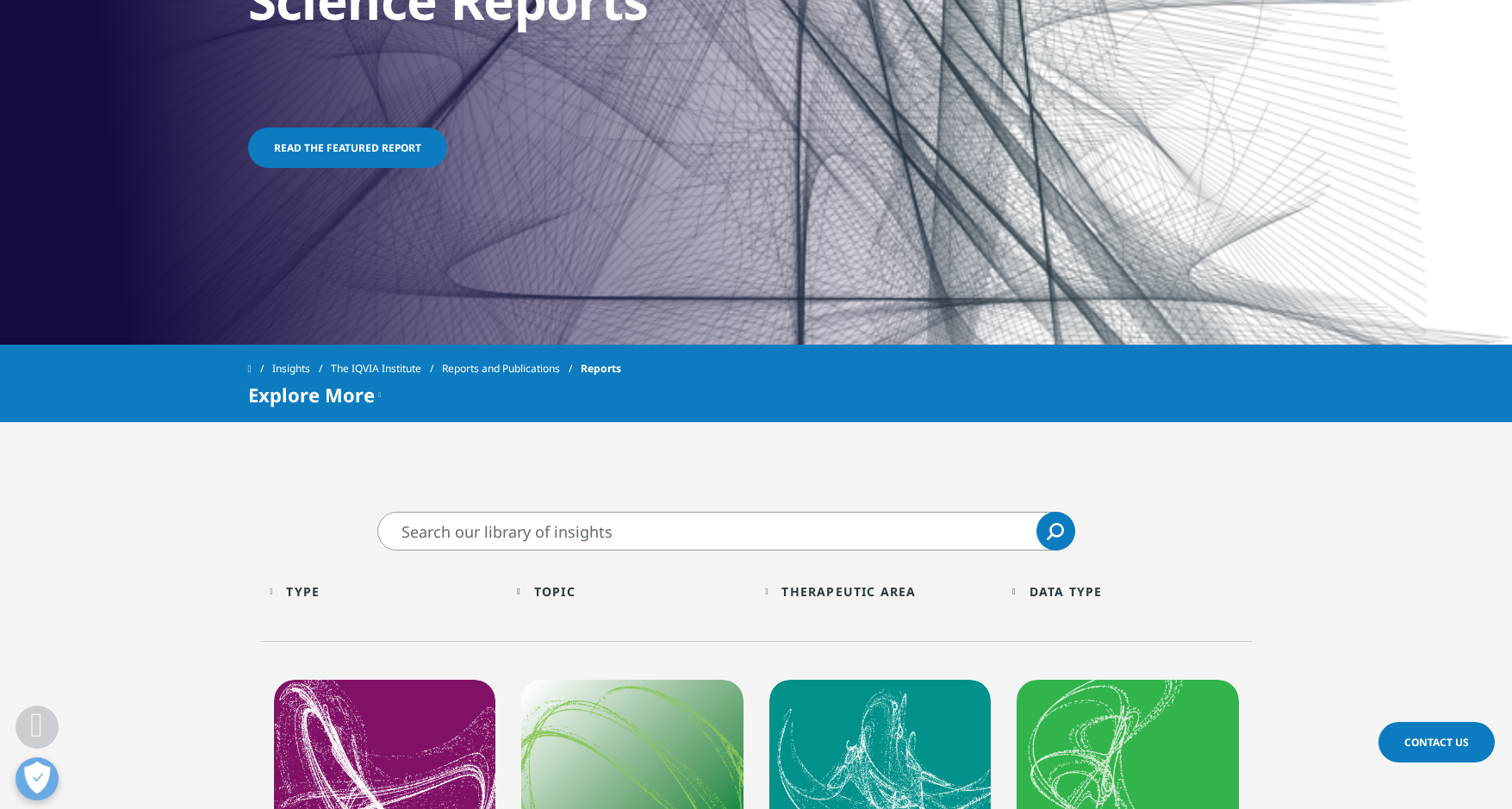
click at [642, 516] on input "Search" at bounding box center [726, 531] width 697 height 39
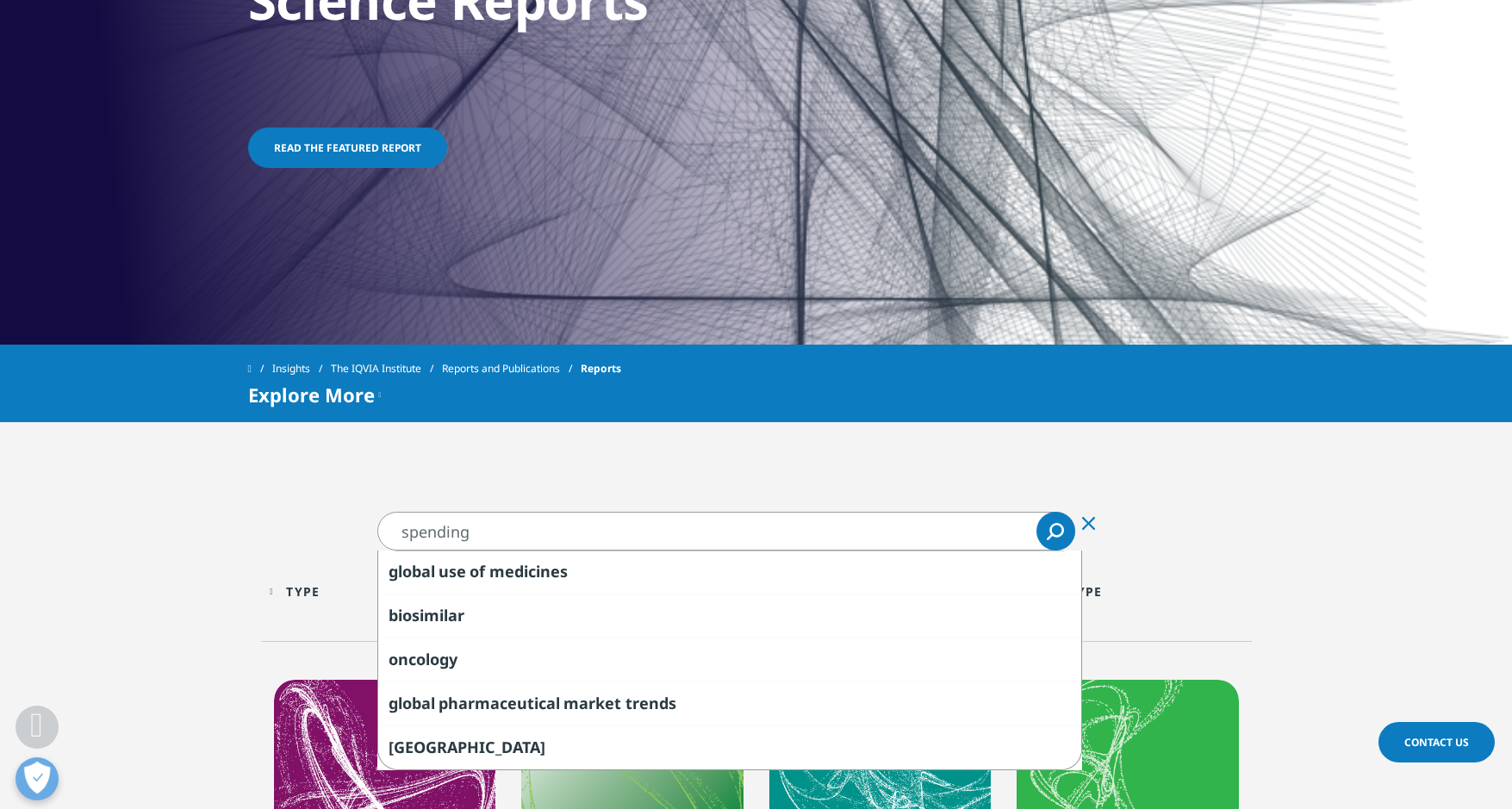
type input "spending"
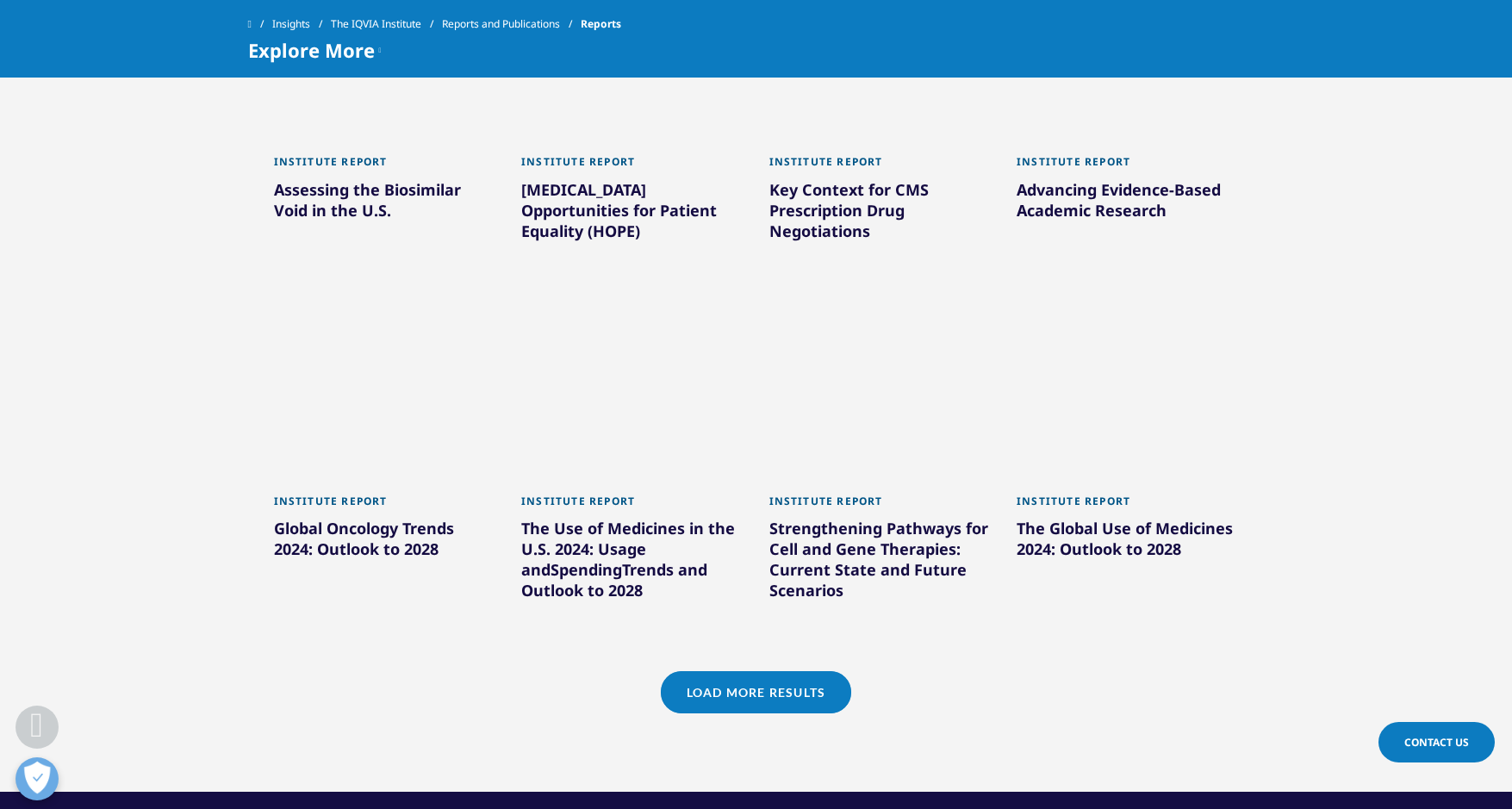
scroll to position [1465, 0]
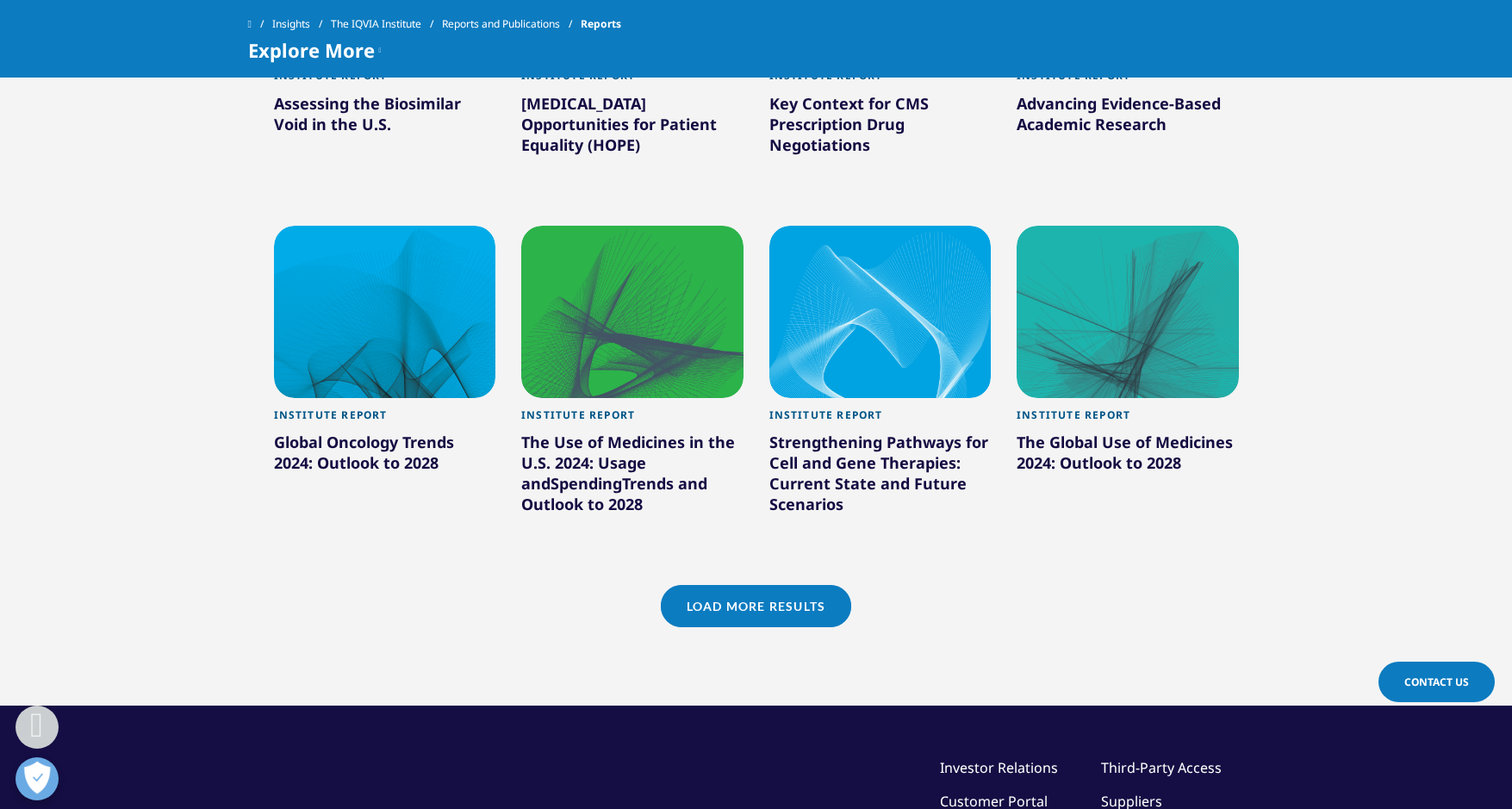
click at [1079, 263] on div at bounding box center [1127, 312] width 222 height 172
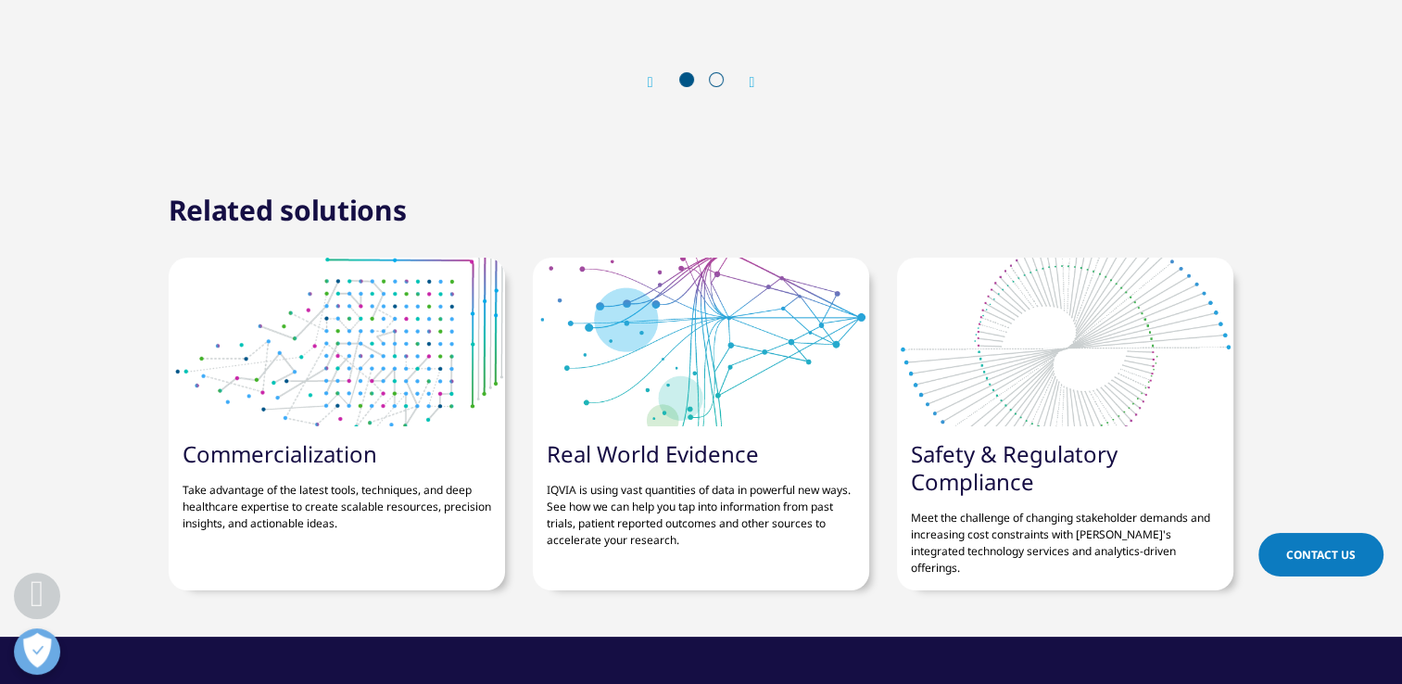
scroll to position [6621, 0]
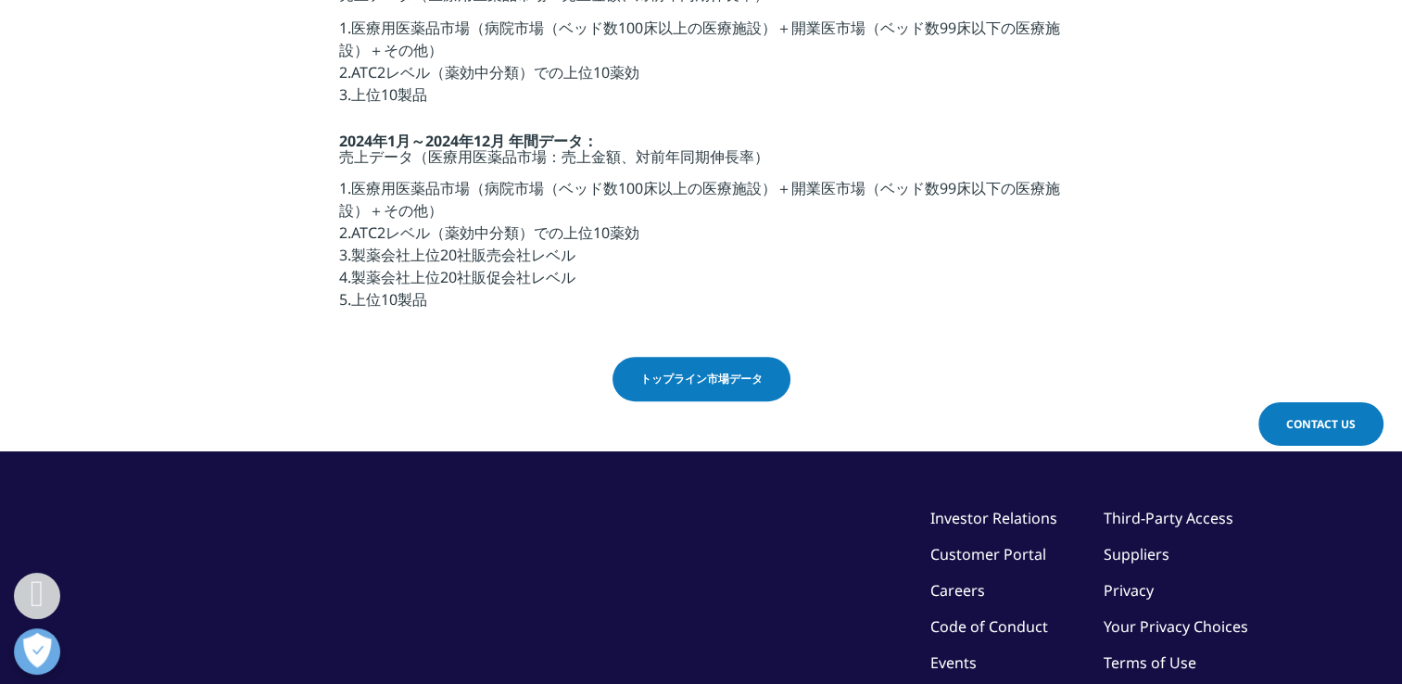
scroll to position [648, 0]
click at [677, 364] on link "トップライン市場データ" at bounding box center [701, 378] width 178 height 44
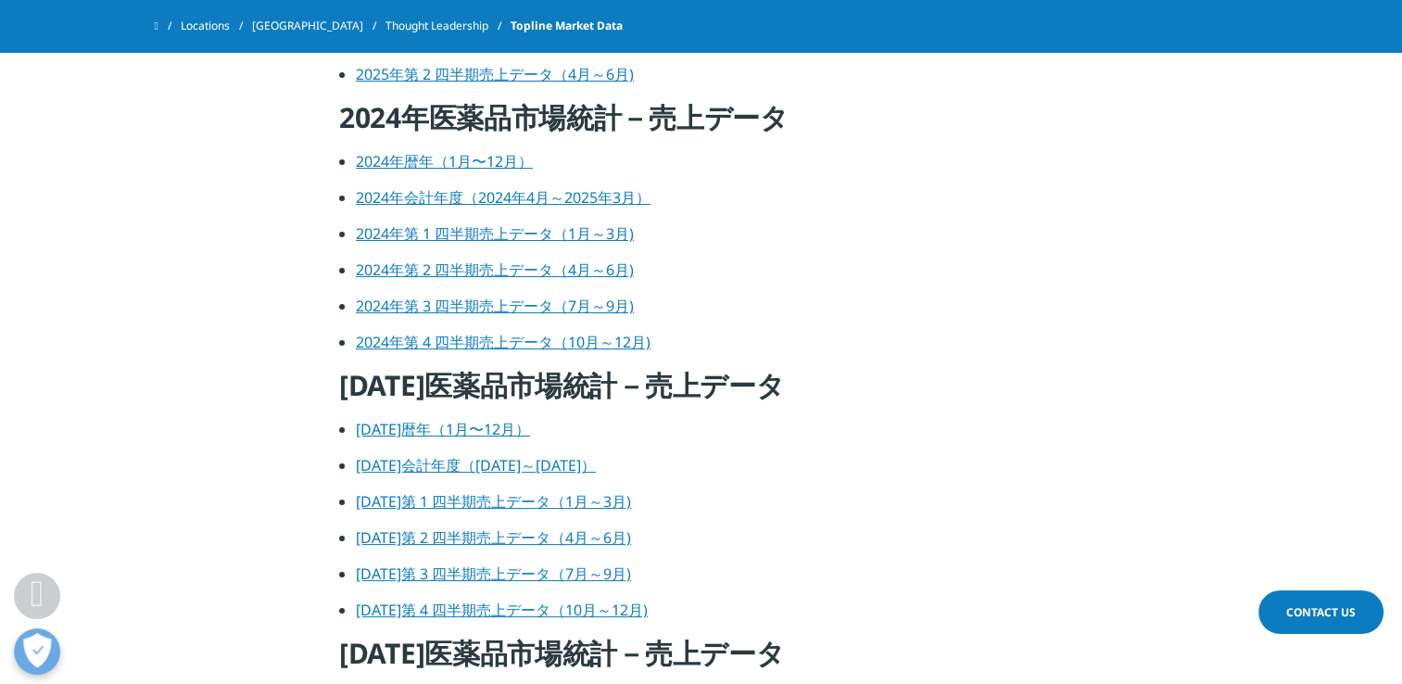
scroll to position [741, 0]
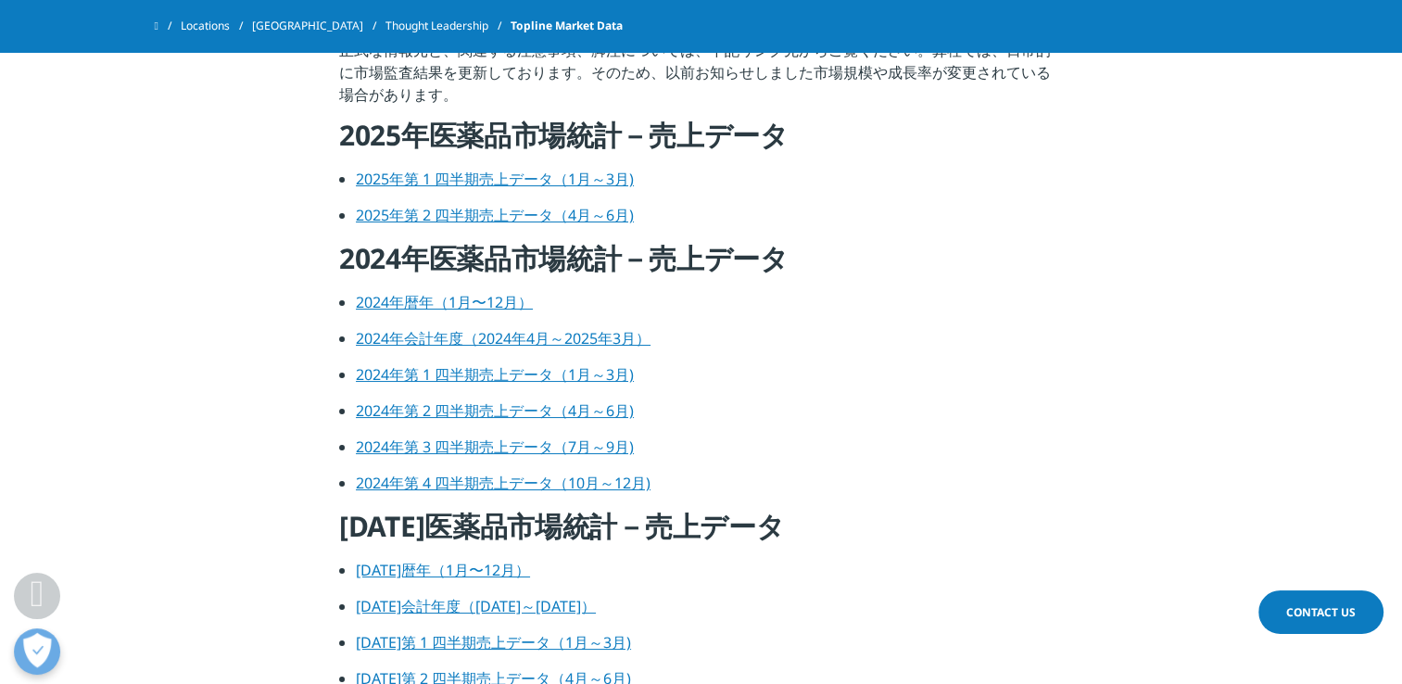
click at [505, 302] on link "2024年暦年（1月〜12月）" at bounding box center [444, 302] width 177 height 20
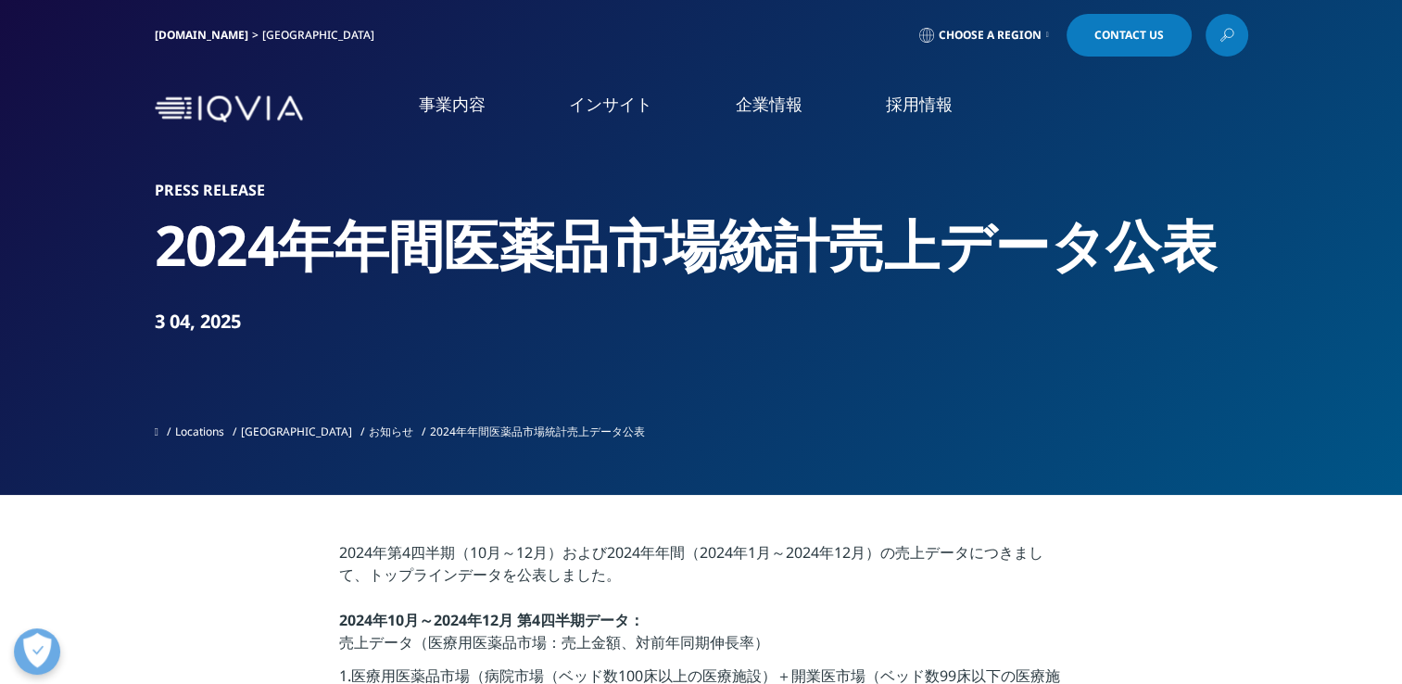
click at [380, 346] on link "概要" at bounding box center [536, 342] width 327 height 17
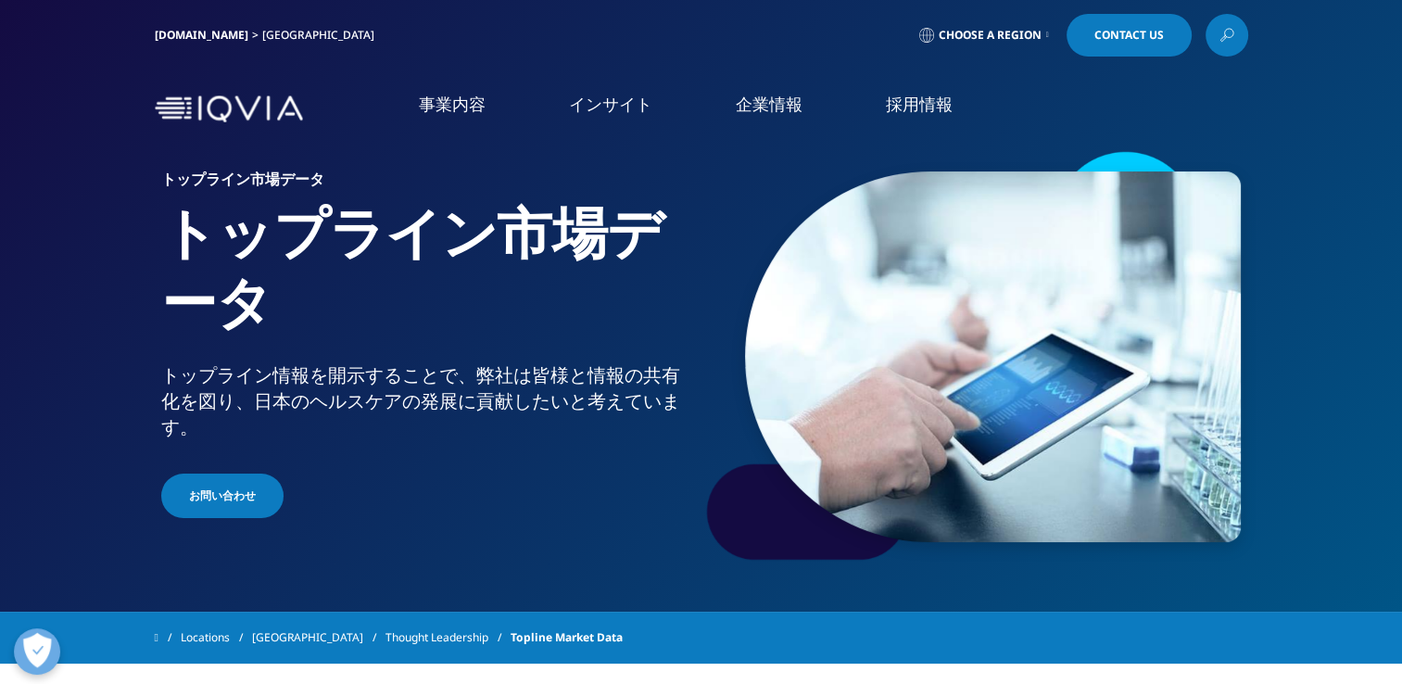
click at [450, 113] on link "事業内容" at bounding box center [452, 104] width 67 height 23
click at [244, 106] on img at bounding box center [229, 108] width 148 height 27
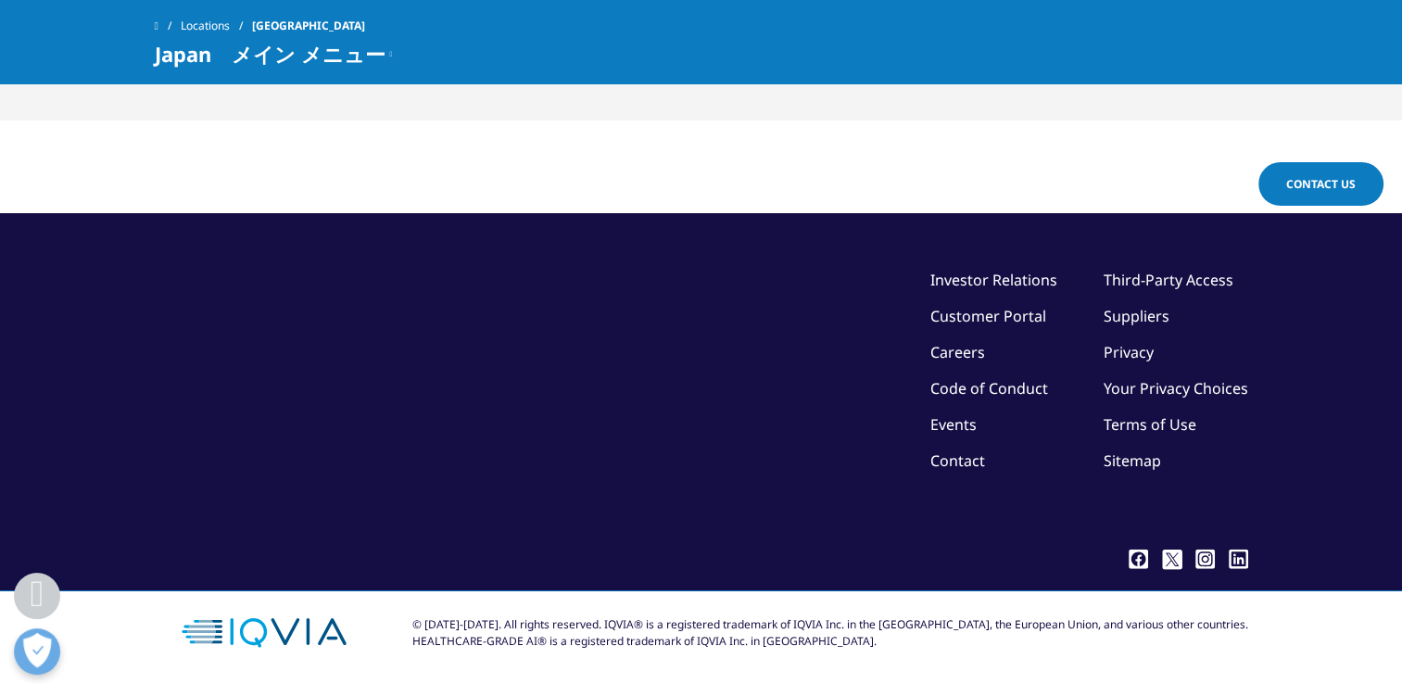
scroll to position [4659, 0]
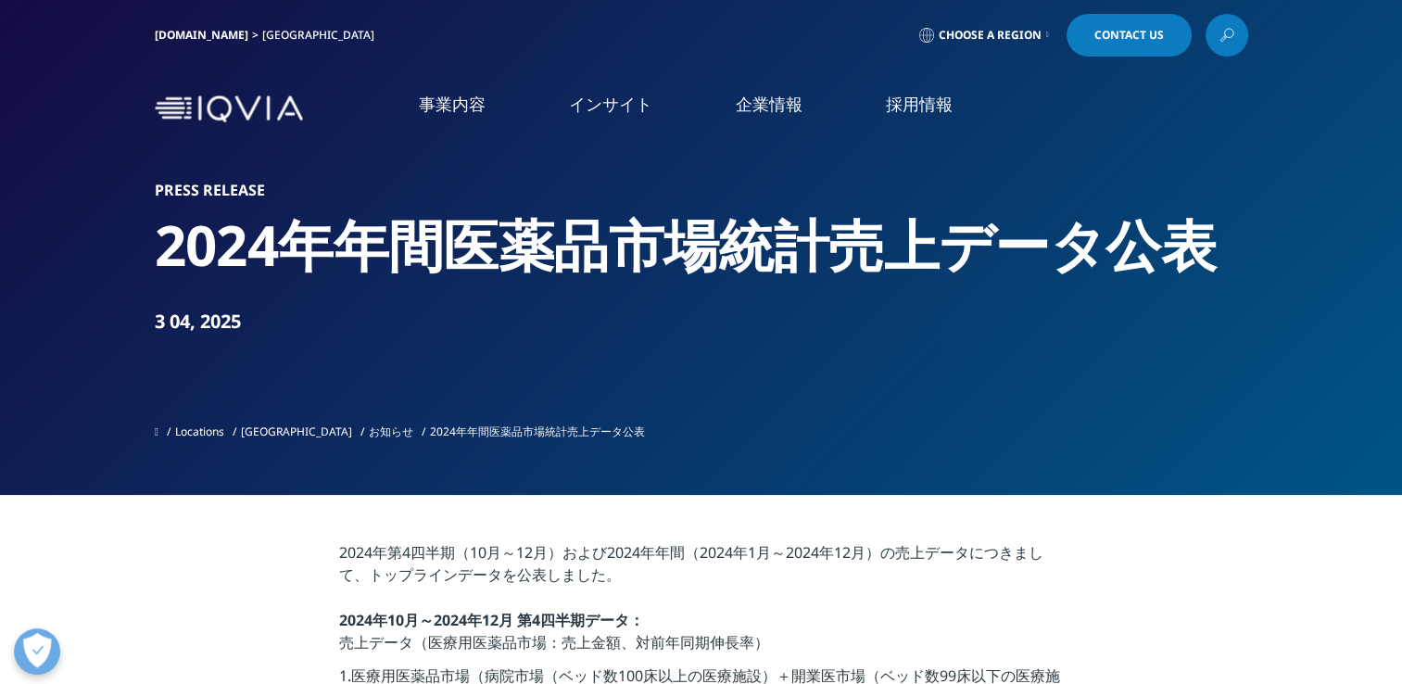
click at [369, 436] on link "お知らせ" at bounding box center [391, 431] width 44 height 16
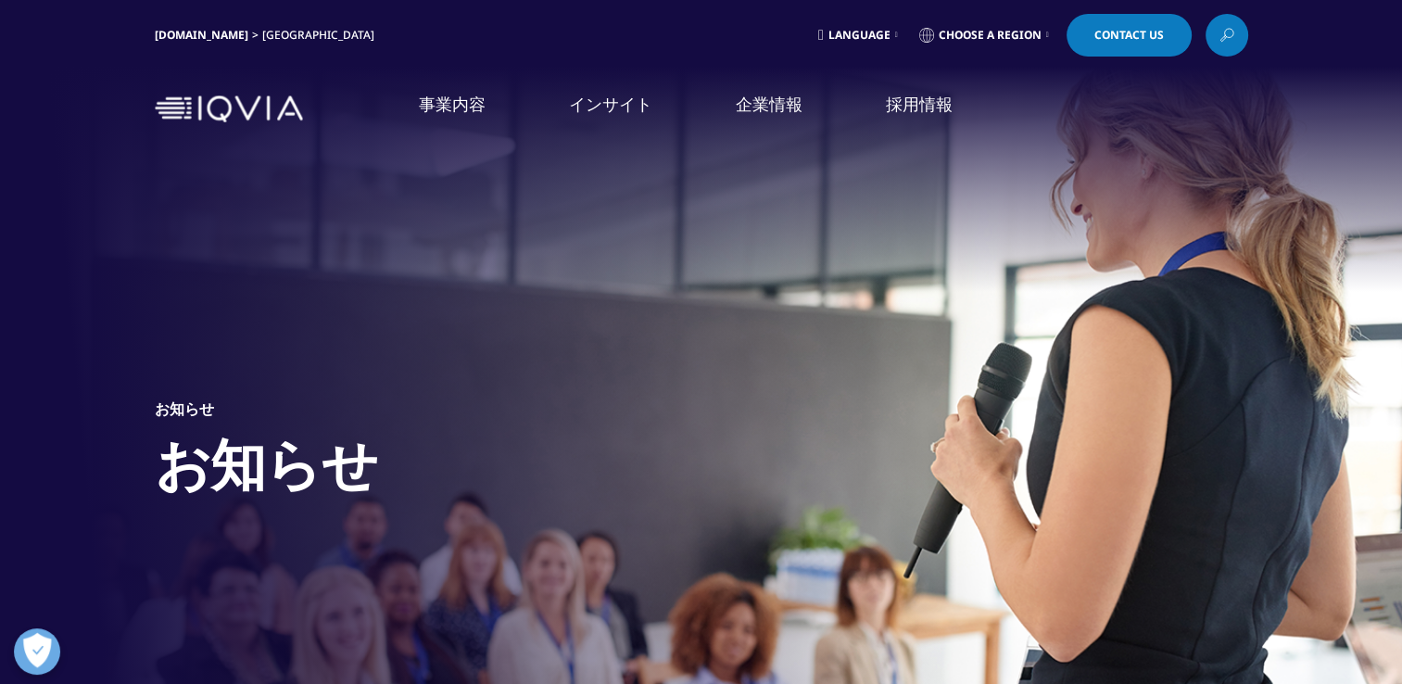
click at [267, 115] on img at bounding box center [229, 108] width 148 height 27
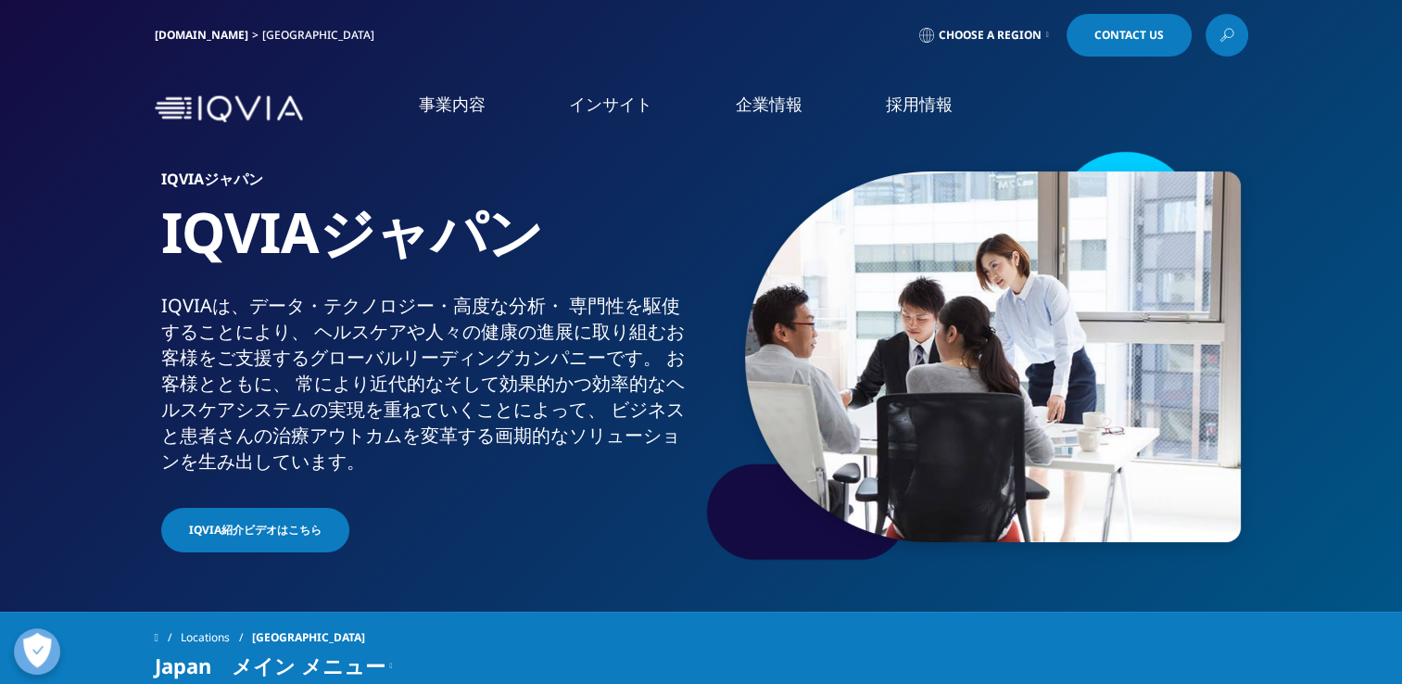
click at [393, 348] on link "概要" at bounding box center [536, 342] width 327 height 17
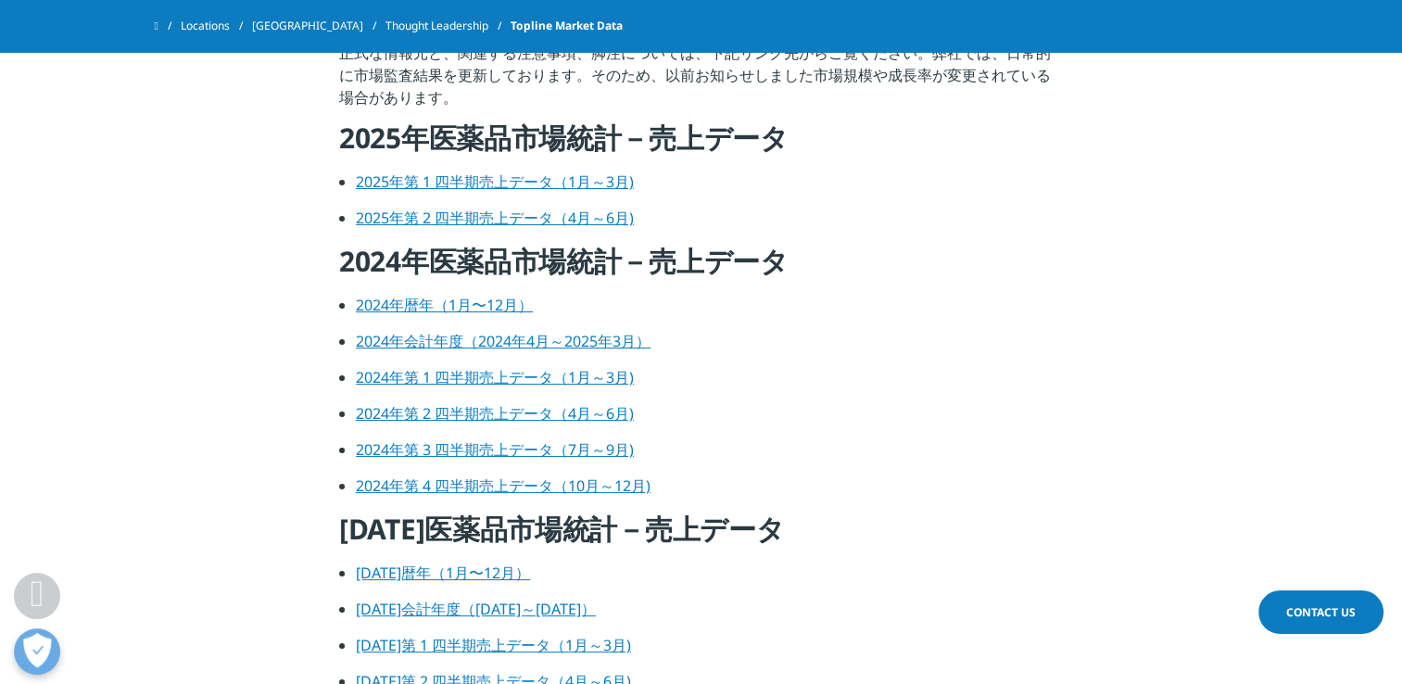
scroll to position [741, 0]
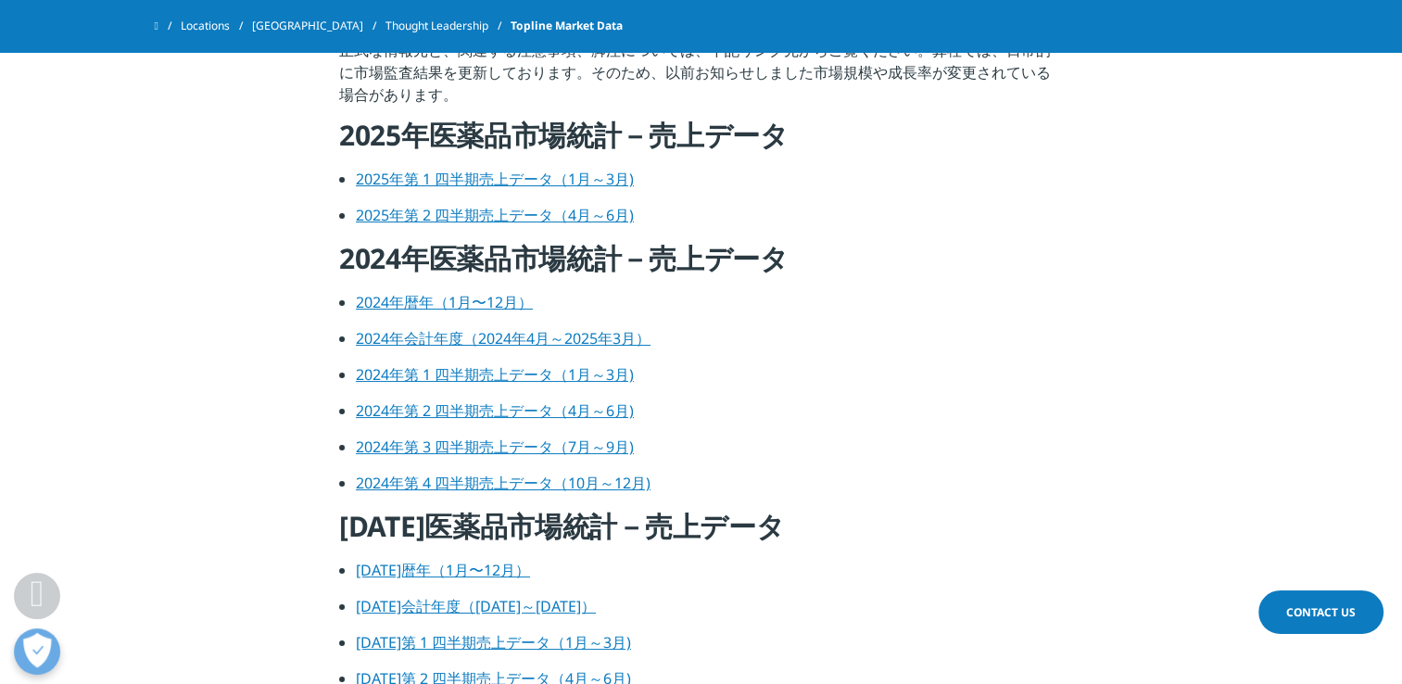
click at [480, 298] on link "2024年暦年（1月〜12月）" at bounding box center [444, 302] width 177 height 20
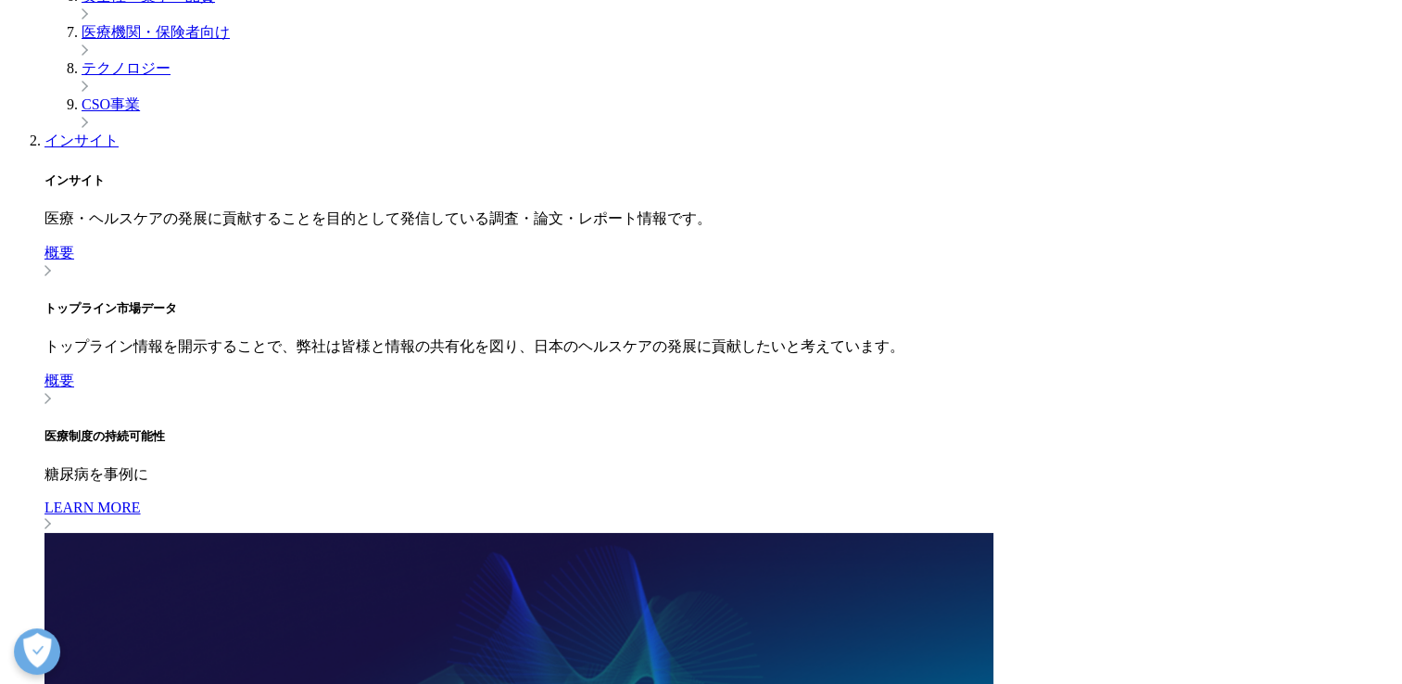
scroll to position [1348, 0]
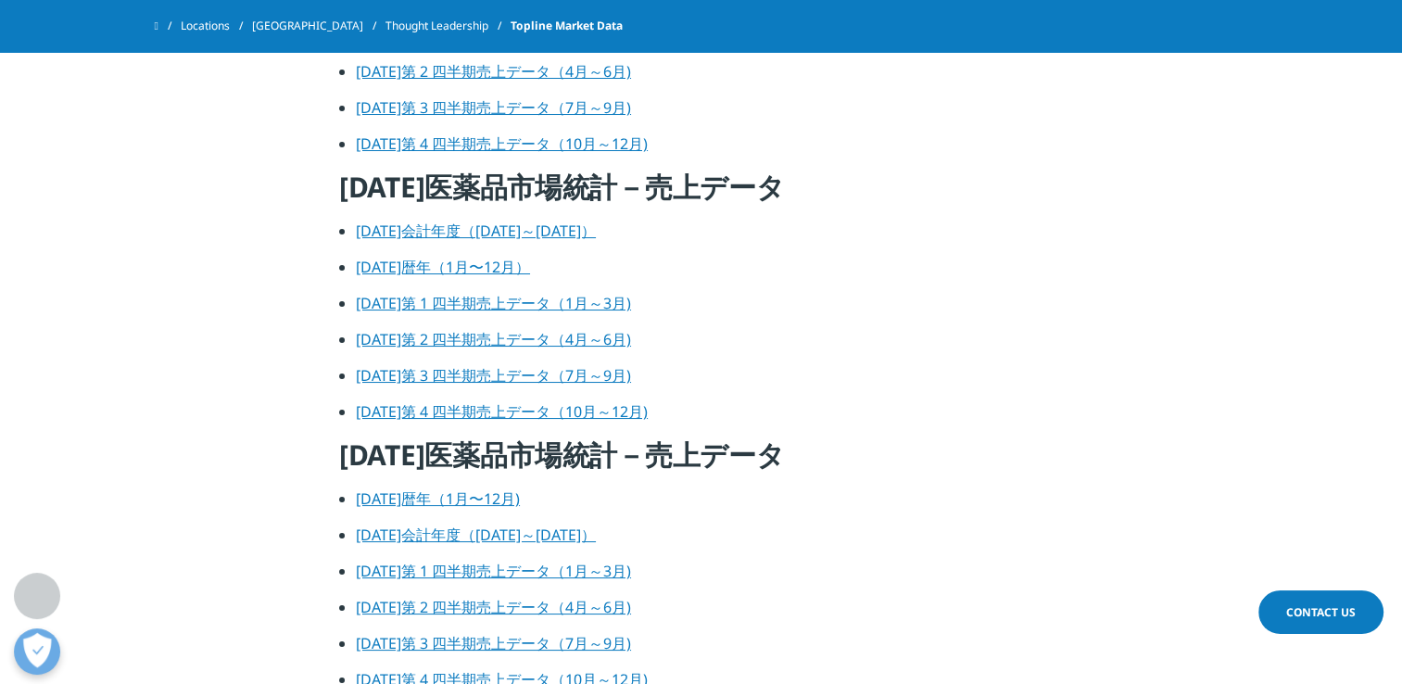
click at [408, 493] on link "[DATE]暦年（1月〜12月)" at bounding box center [438, 498] width 164 height 20
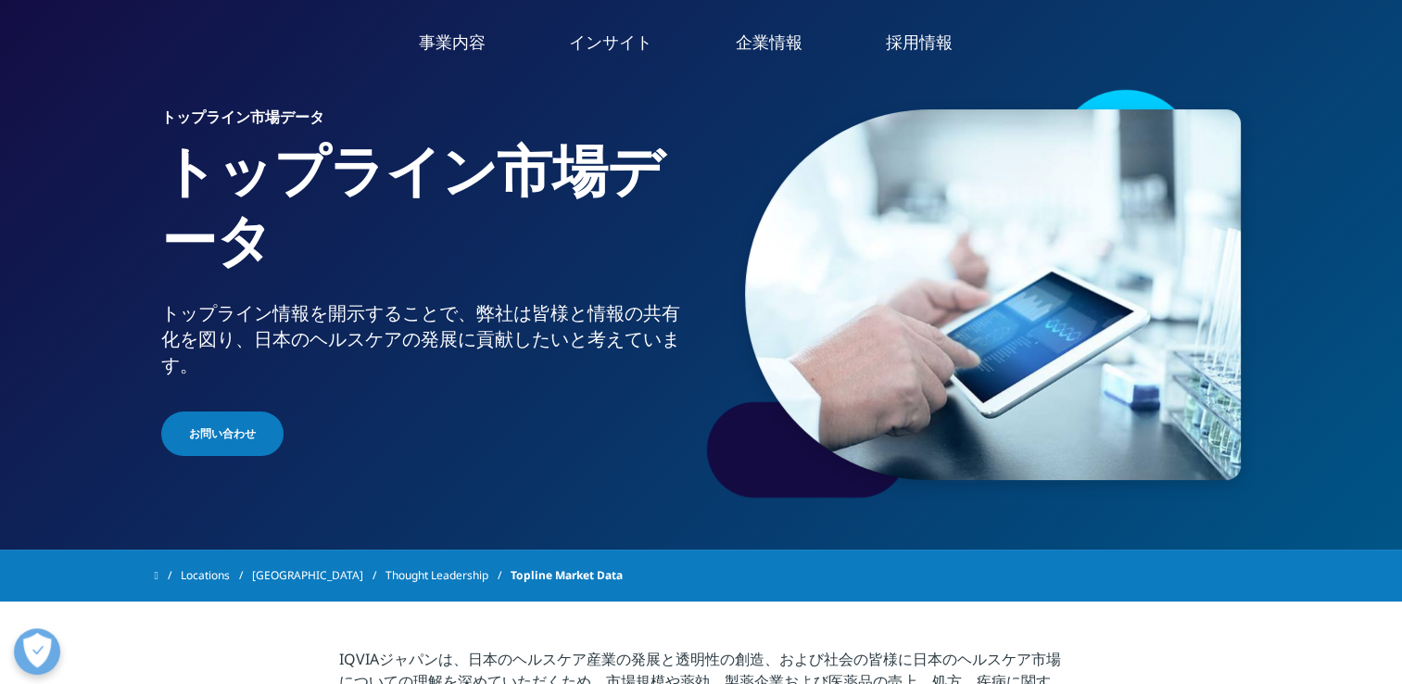
scroll to position [0, 0]
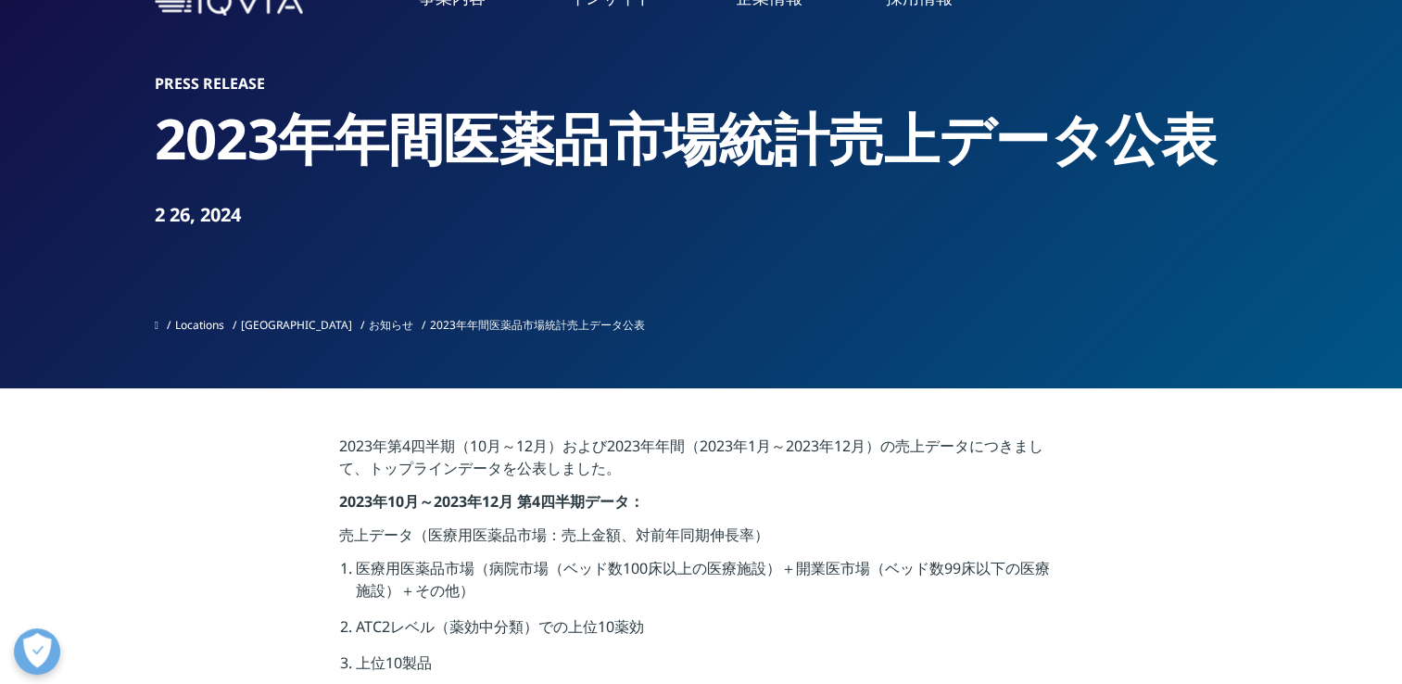
scroll to position [93, 0]
